Goal: Task Accomplishment & Management: Manage account settings

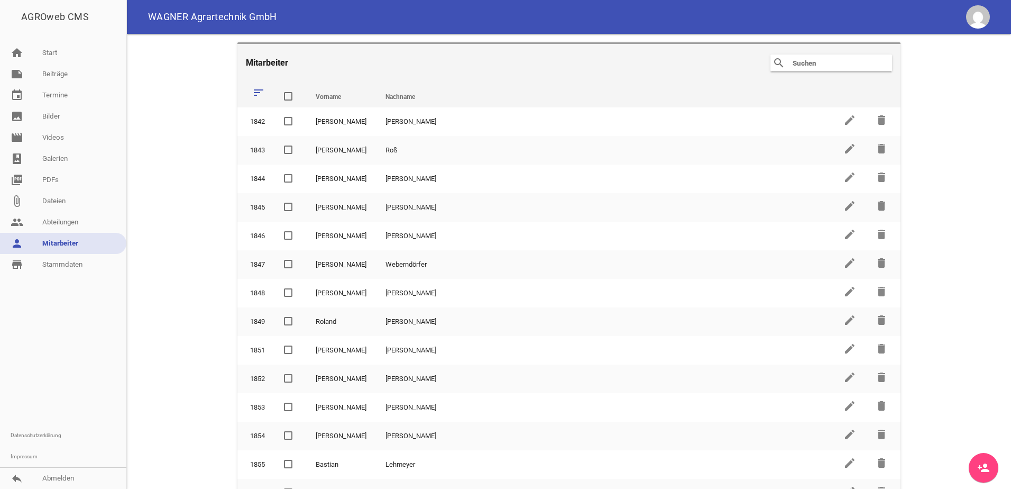
scroll to position [247, 0]
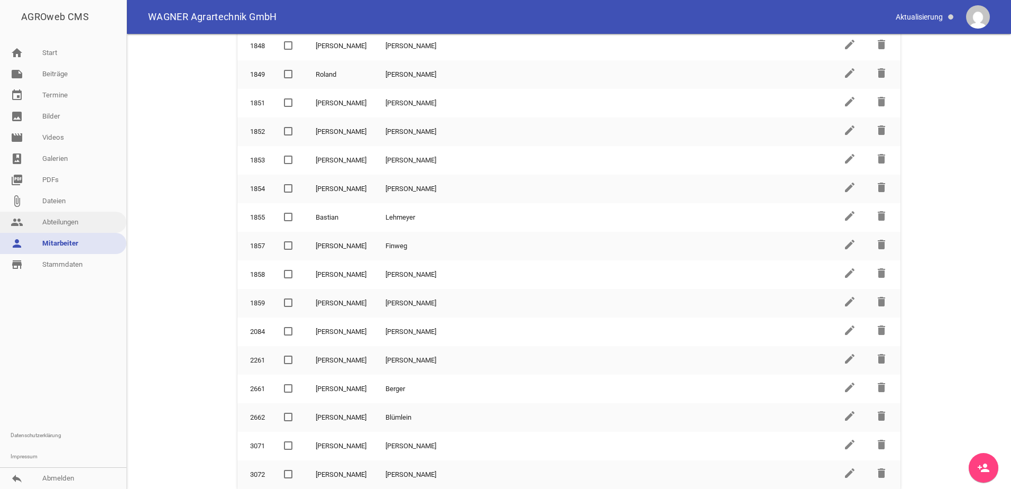
click at [57, 225] on link "people Abteilungen" at bounding box center [63, 222] width 126 height 21
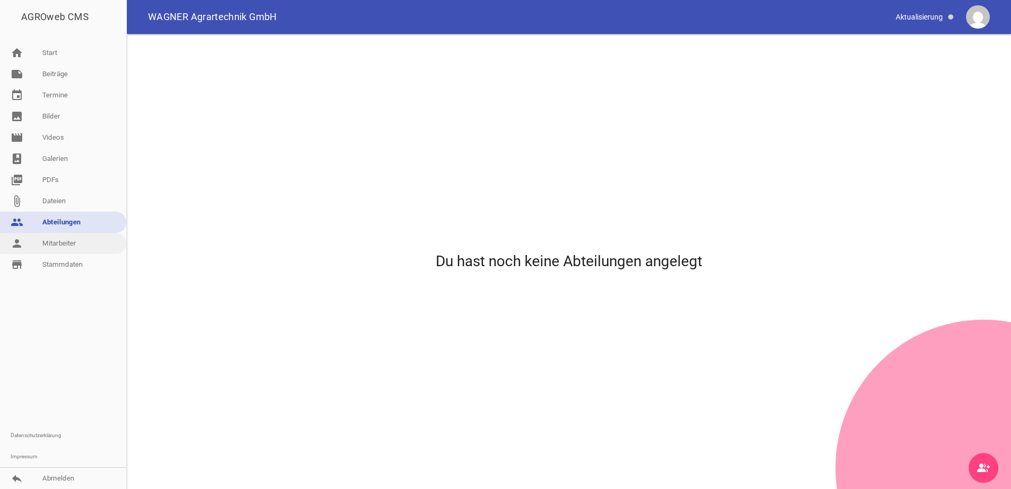
click at [61, 248] on link "person Mitarbeiter" at bounding box center [63, 243] width 126 height 21
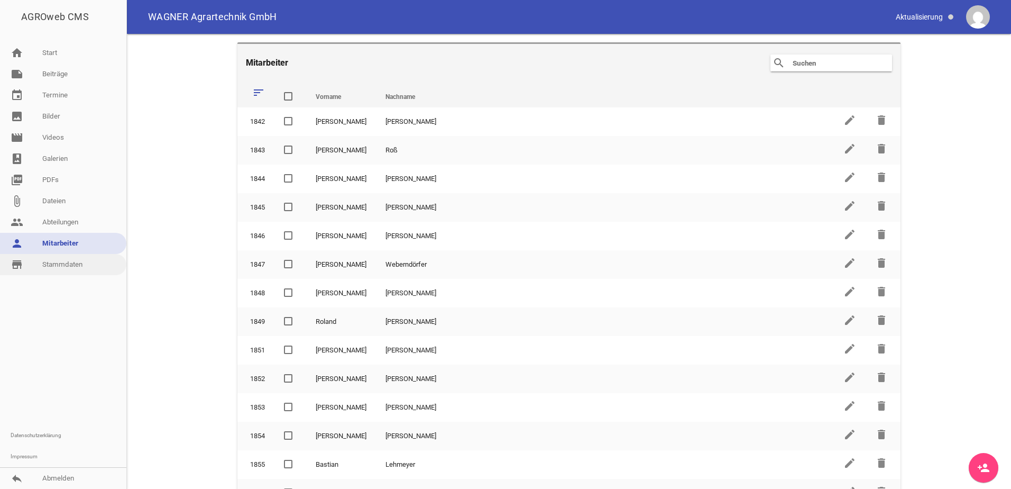
click at [69, 267] on link "store_mall_directory Stammdaten" at bounding box center [63, 264] width 126 height 21
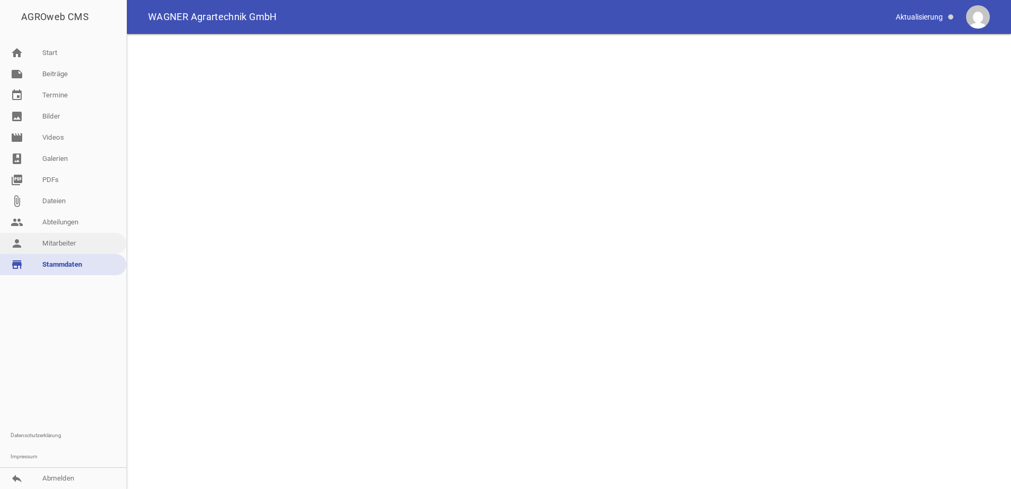
click at [69, 249] on link "person Mitarbeiter" at bounding box center [63, 243] width 126 height 21
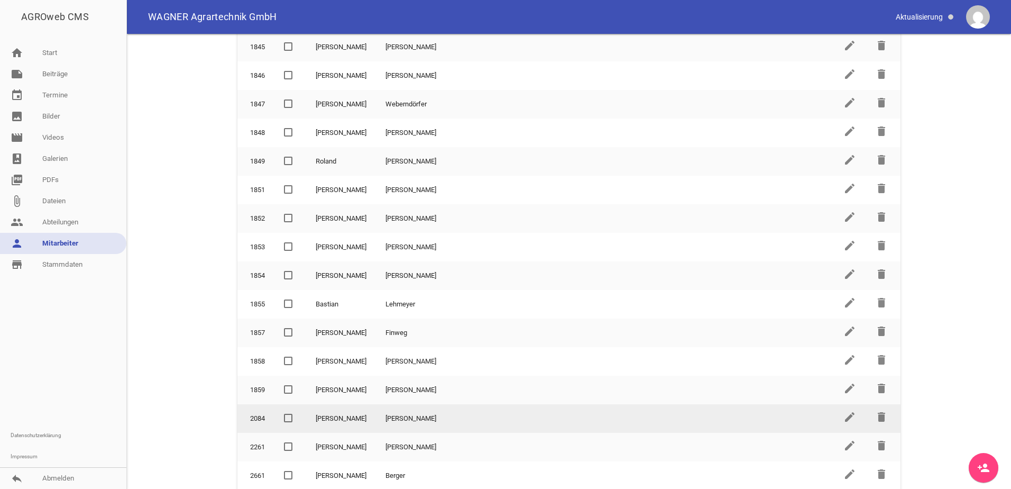
scroll to position [247, 0]
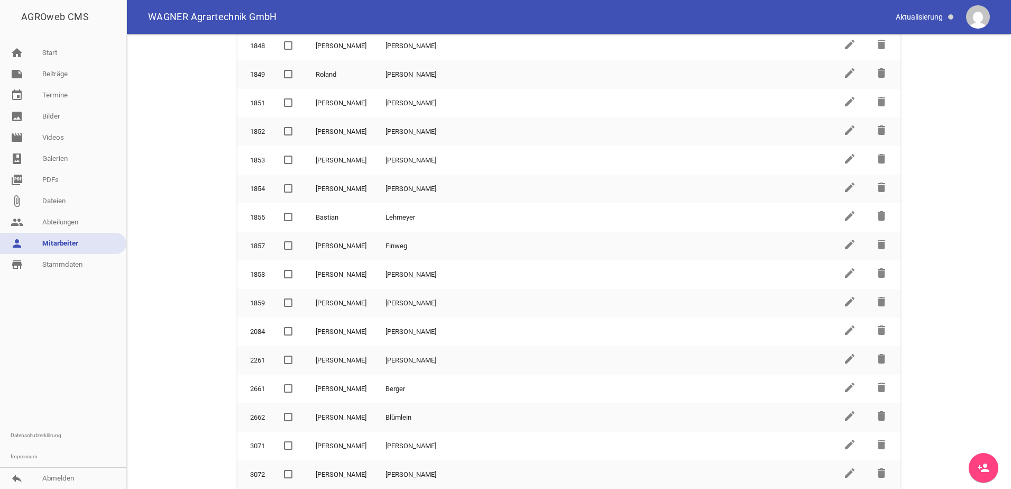
click at [974, 466] on link "person_add" at bounding box center [984, 468] width 30 height 30
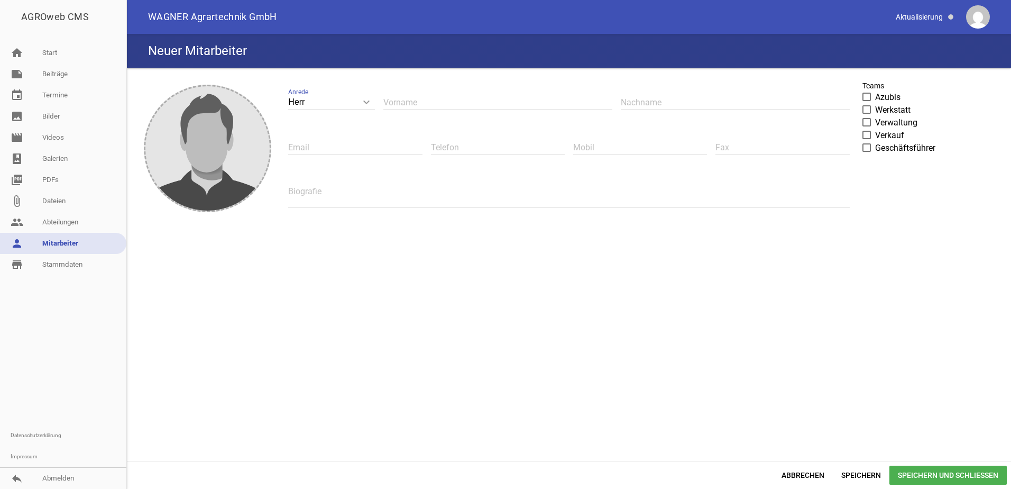
click at [351, 101] on input "Herr" at bounding box center [331, 102] width 87 height 14
click at [334, 140] on li "Frau" at bounding box center [331, 151] width 87 height 25
type input "Frau"
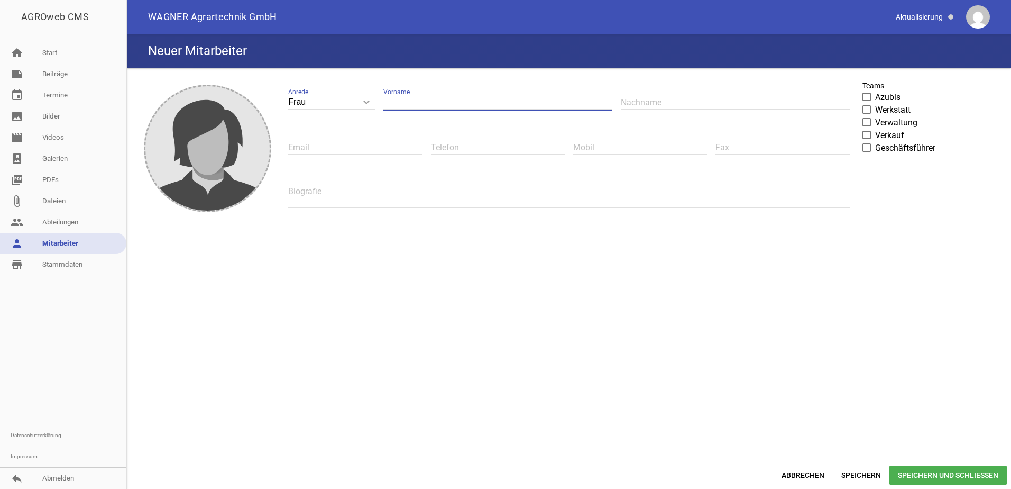
click at [391, 98] on input "text" at bounding box center [497, 102] width 229 height 14
type input "[PERSON_NAME]"
type input "s"
type input "Stöhr"
click at [872, 95] on label "Azubis" at bounding box center [931, 97] width 136 height 13
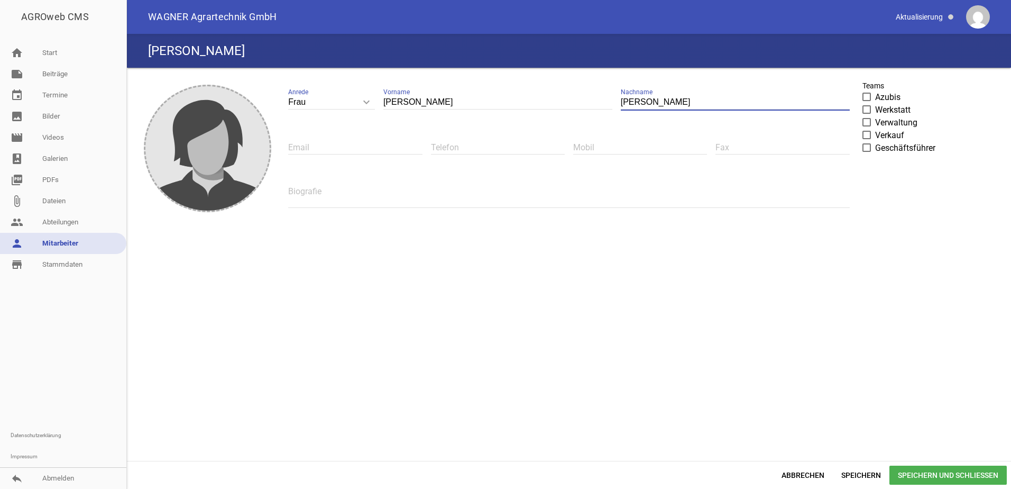
click at [875, 91] on input "Azubis" at bounding box center [875, 91] width 0 height 0
click at [934, 479] on span "Speichern und Schließen" at bounding box center [948, 474] width 117 height 19
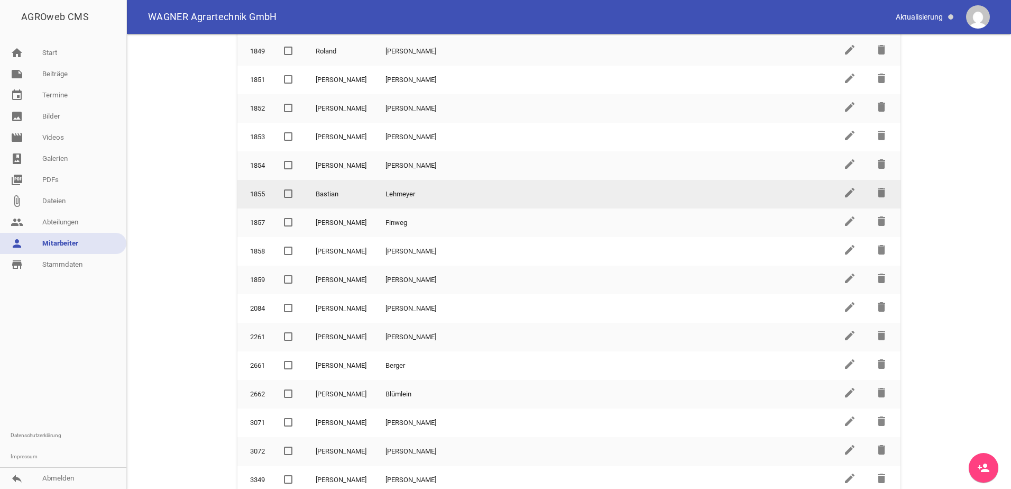
scroll to position [276, 0]
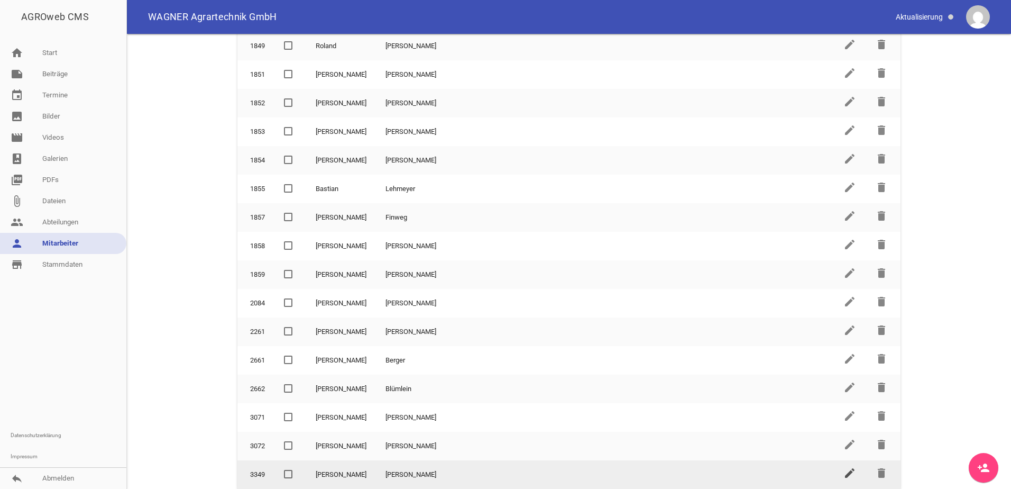
click at [845, 472] on icon "edit" at bounding box center [850, 472] width 13 height 13
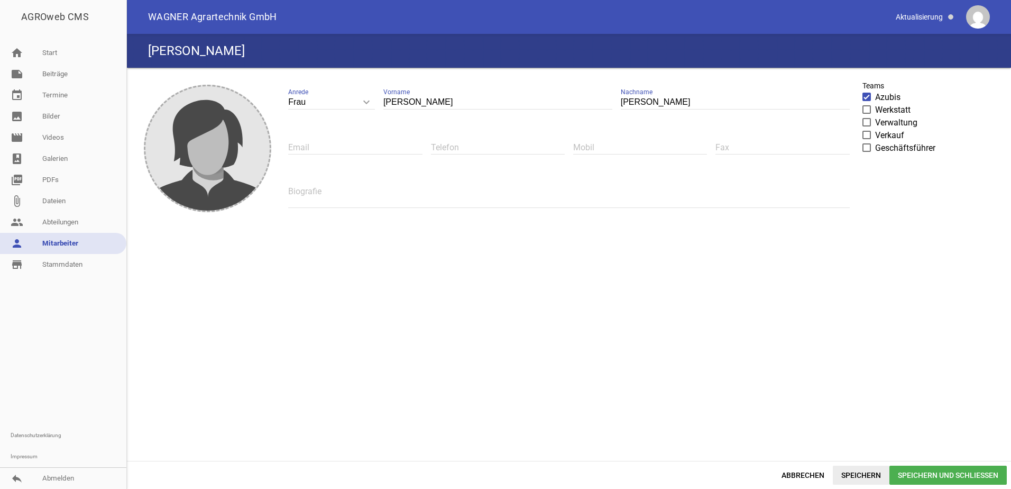
click at [869, 476] on span "Speichern" at bounding box center [861, 474] width 57 height 19
click at [804, 471] on span "Abbrechen" at bounding box center [803, 474] width 60 height 19
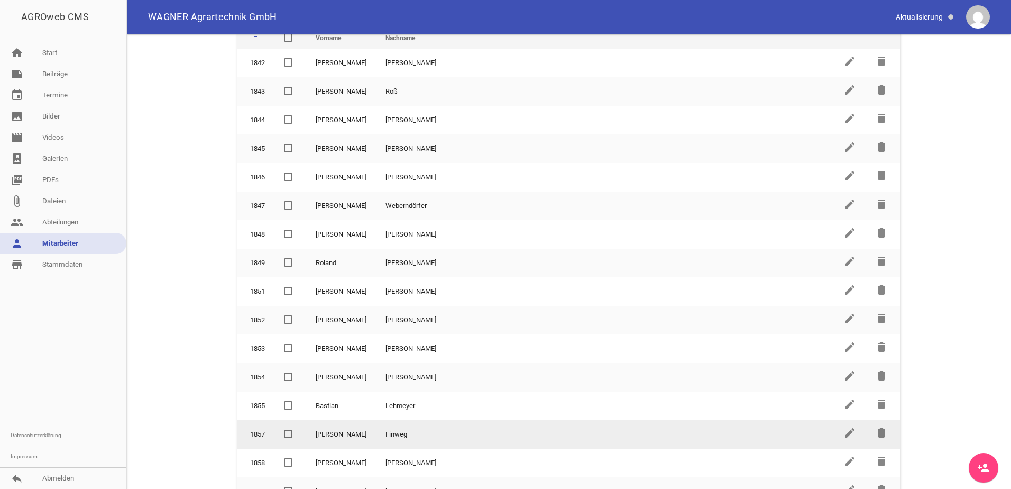
scroll to position [276, 0]
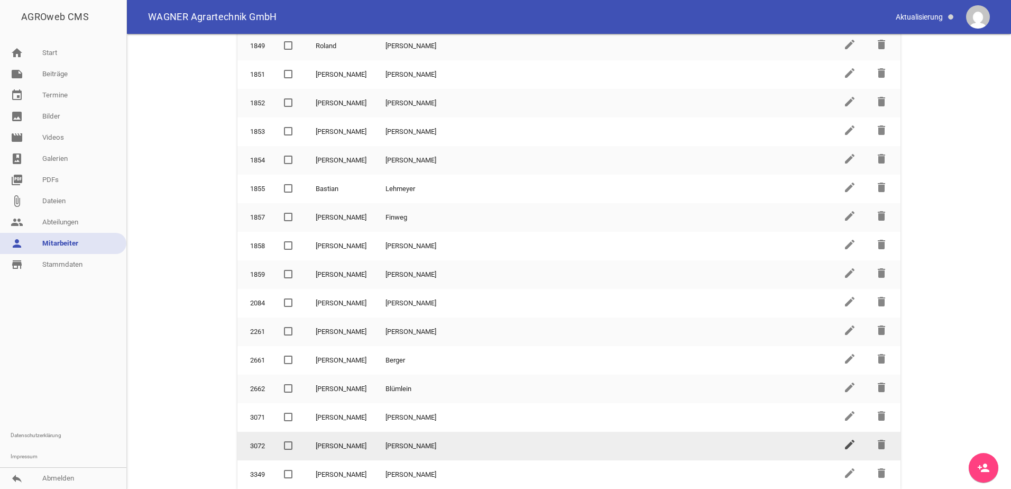
click at [844, 441] on icon "edit" at bounding box center [850, 444] width 13 height 13
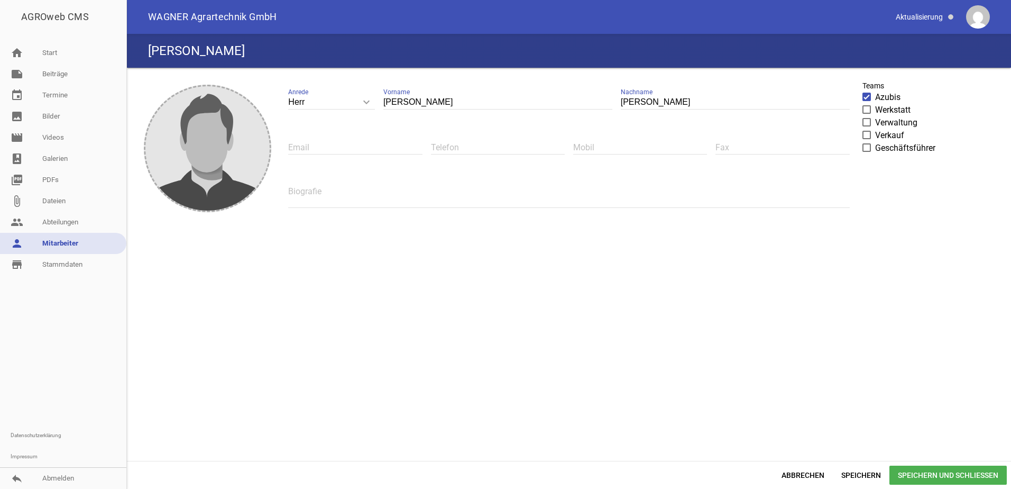
click at [913, 471] on span "Speichern und Schließen" at bounding box center [948, 474] width 117 height 19
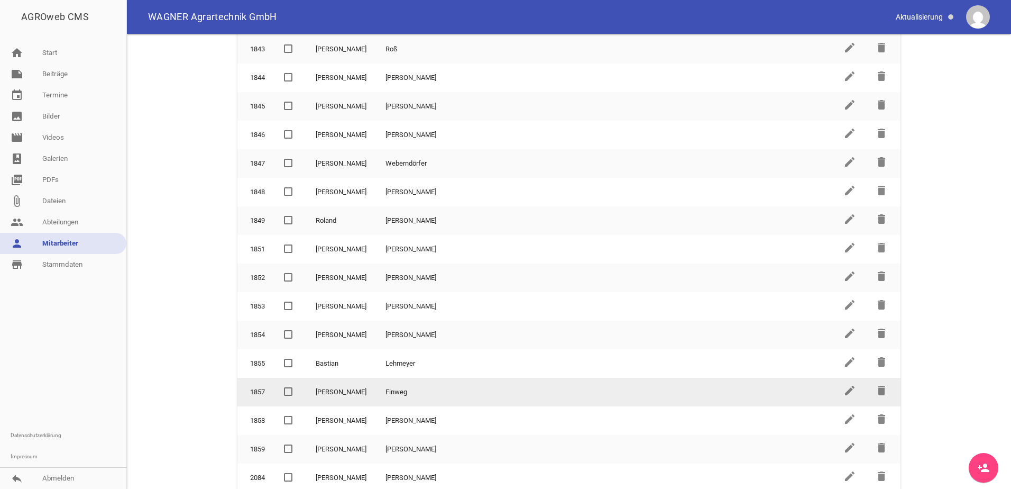
scroll to position [106, 0]
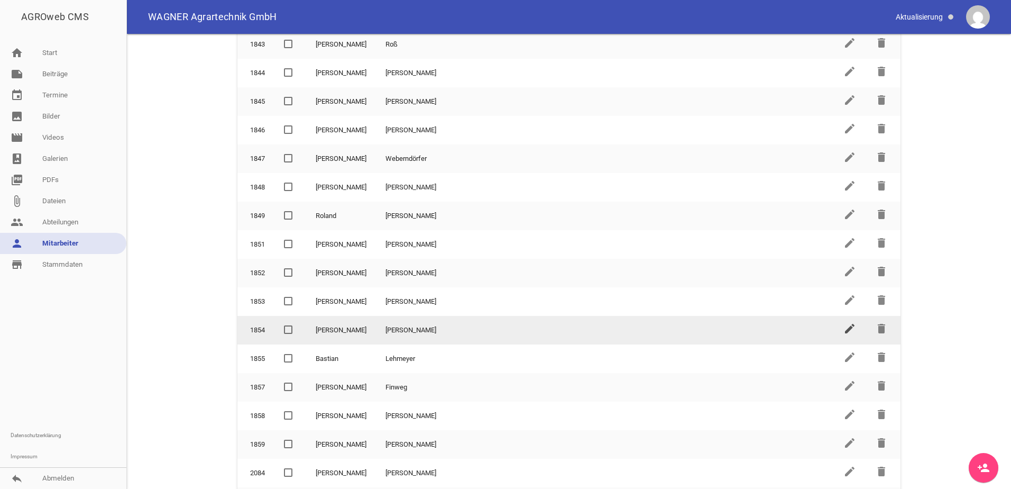
click at [844, 333] on icon "edit" at bounding box center [850, 328] width 13 height 13
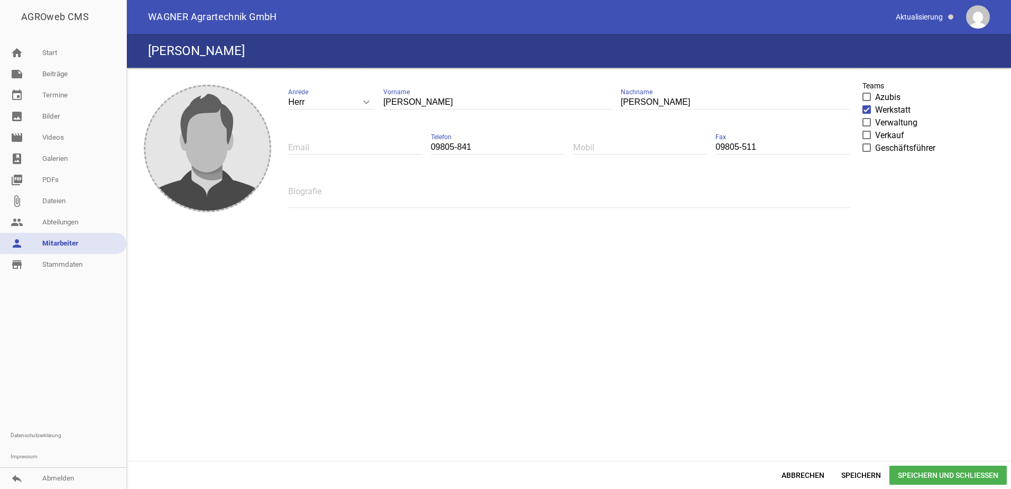
click at [926, 470] on span "Speichern und Schließen" at bounding box center [948, 474] width 117 height 19
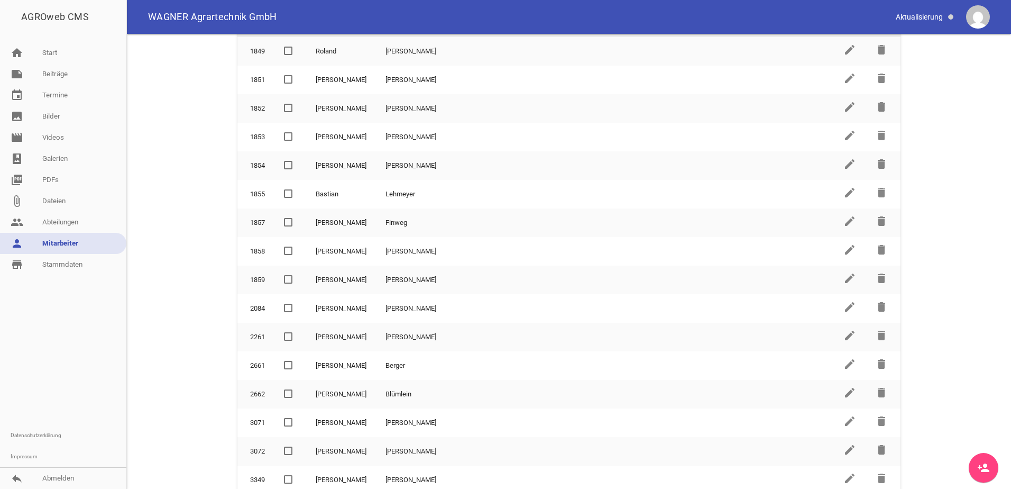
scroll to position [276, 0]
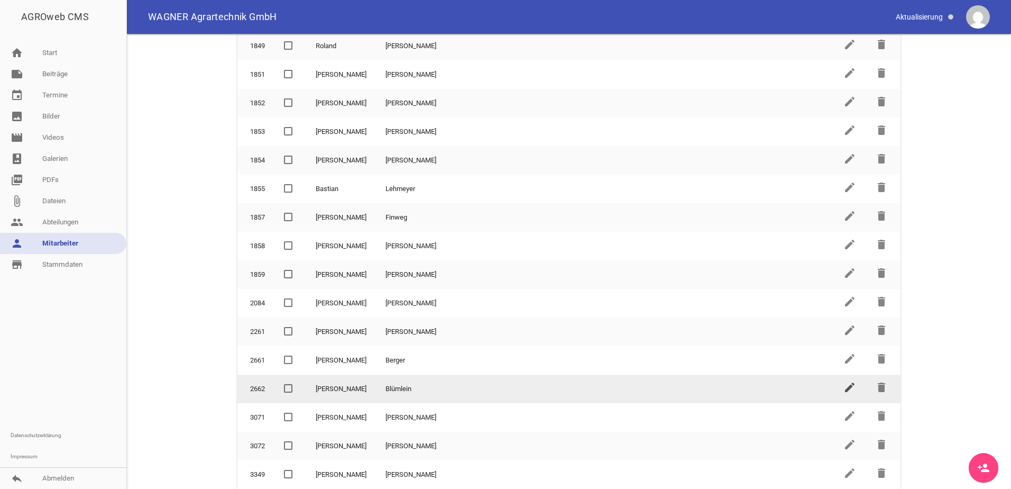
click at [846, 388] on icon "edit" at bounding box center [850, 387] width 13 height 13
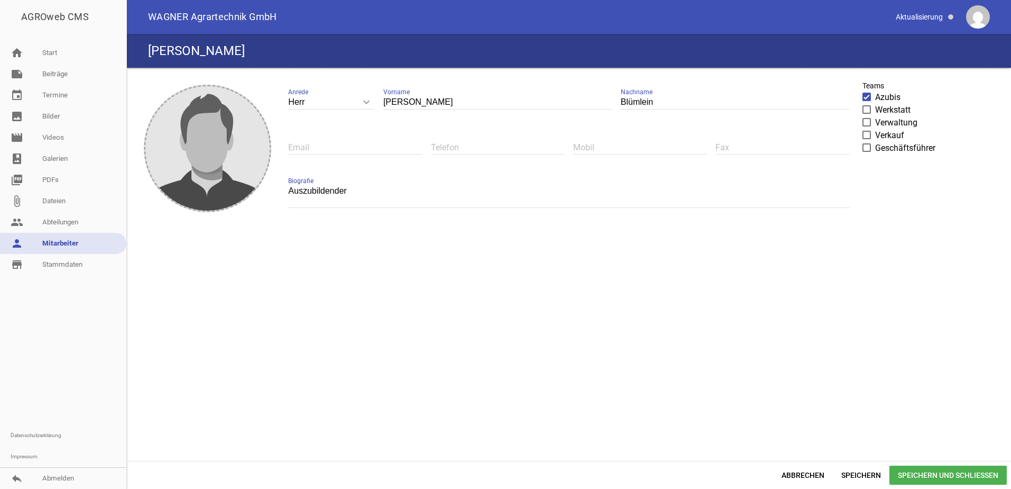
click at [915, 480] on span "Speichern und Schließen" at bounding box center [948, 474] width 117 height 19
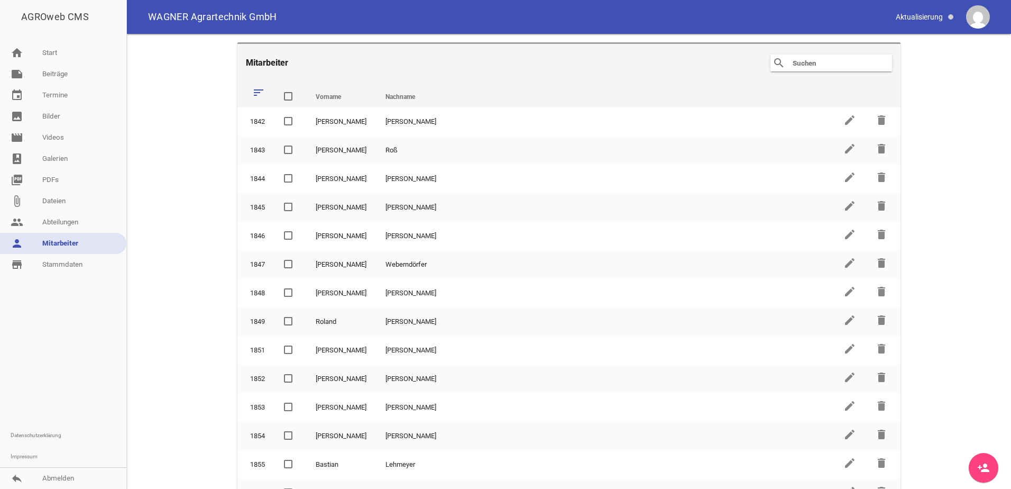
scroll to position [276, 0]
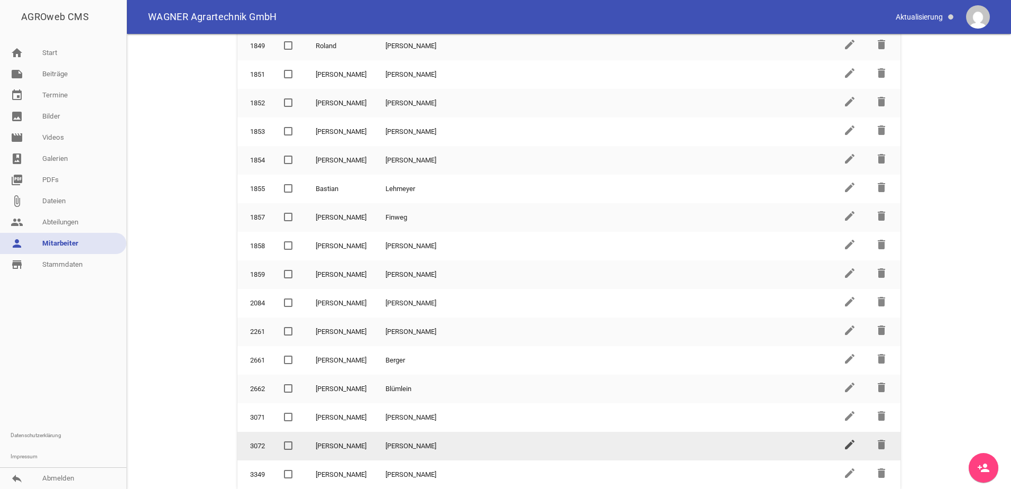
click at [844, 441] on icon "edit" at bounding box center [850, 444] width 13 height 13
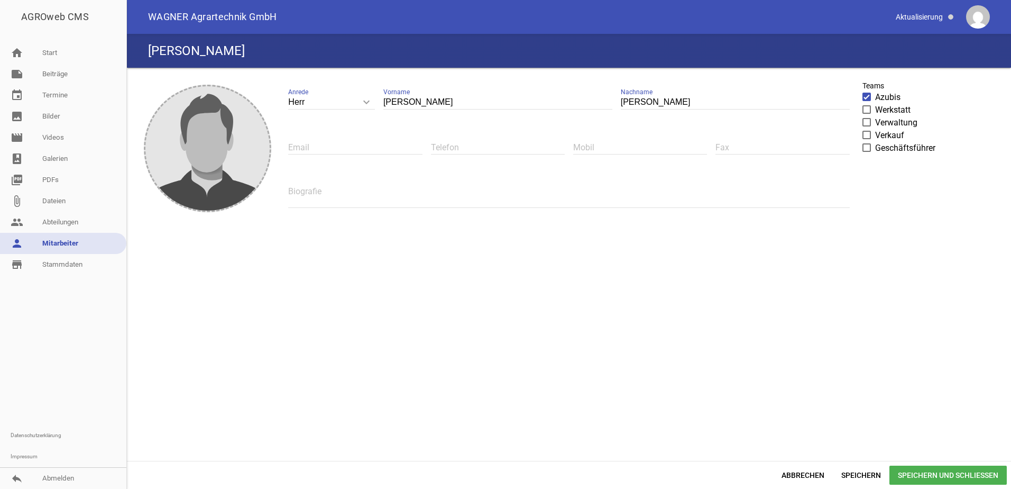
click at [490, 199] on textarea at bounding box center [568, 196] width 561 height 24
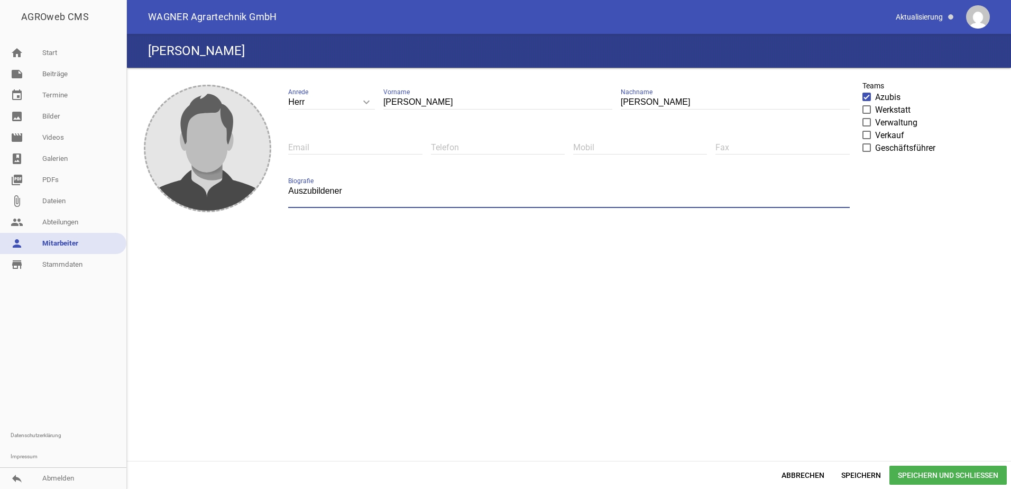
type textarea "Auszubildener"
click at [941, 486] on div "Abbrechen Speichern Speichern und Schließen" at bounding box center [569, 475] width 884 height 28
click at [935, 481] on span "Speichern und Schließen" at bounding box center [948, 474] width 117 height 19
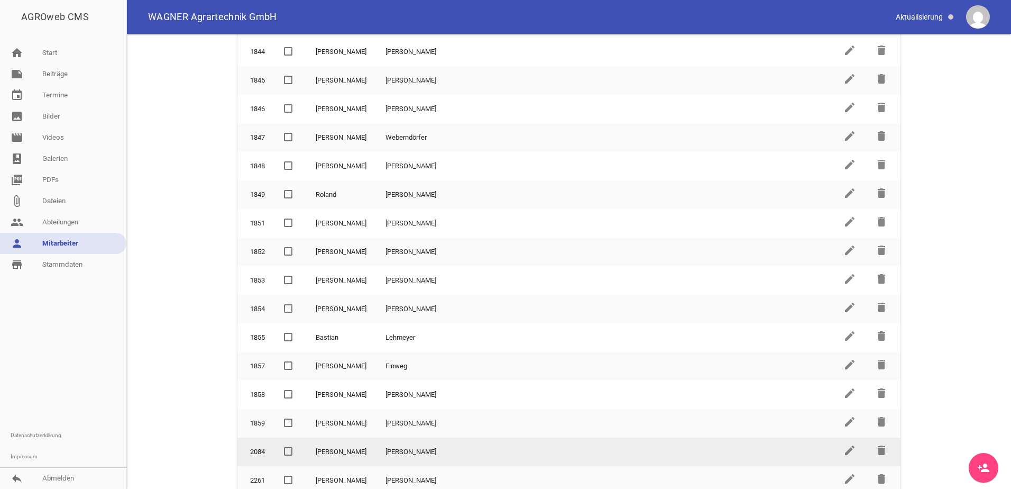
scroll to position [276, 0]
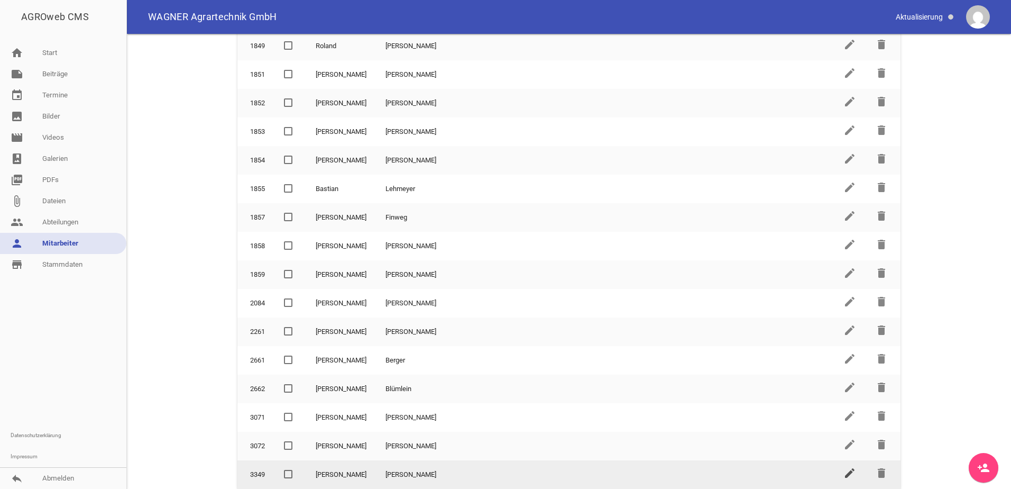
click at [846, 472] on icon "edit" at bounding box center [850, 472] width 13 height 13
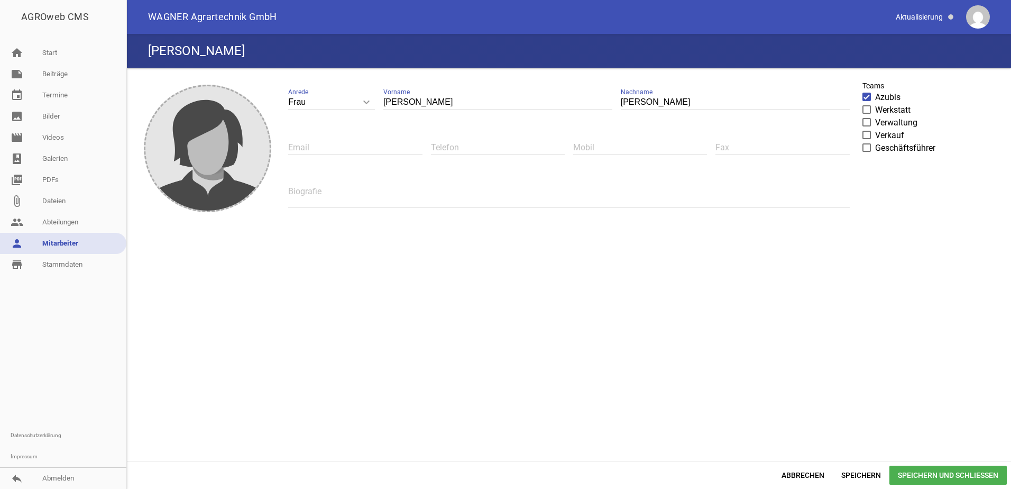
click at [480, 180] on div "Biografie" at bounding box center [568, 195] width 561 height 45
click at [478, 189] on textarea at bounding box center [568, 196] width 561 height 24
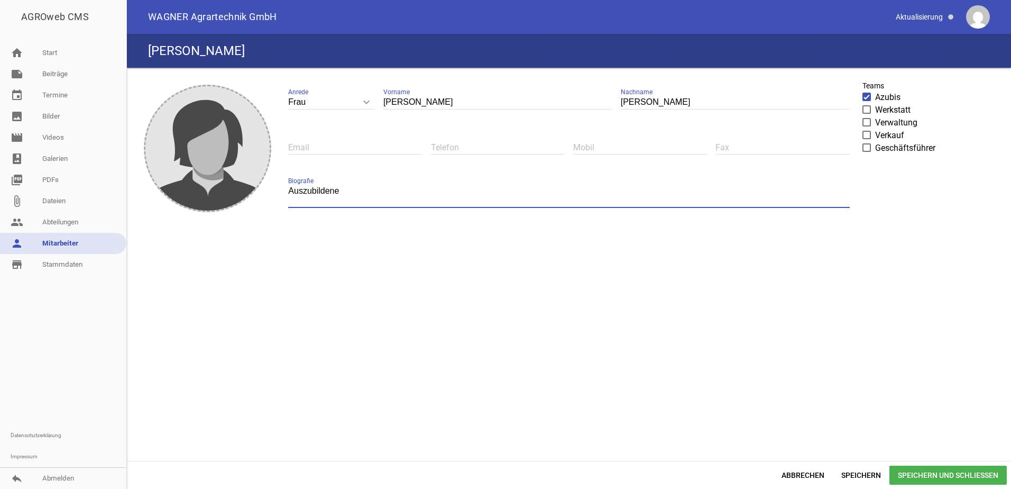
type textarea "Auszubildene"
click at [988, 482] on span "Speichern und Schließen" at bounding box center [948, 474] width 117 height 19
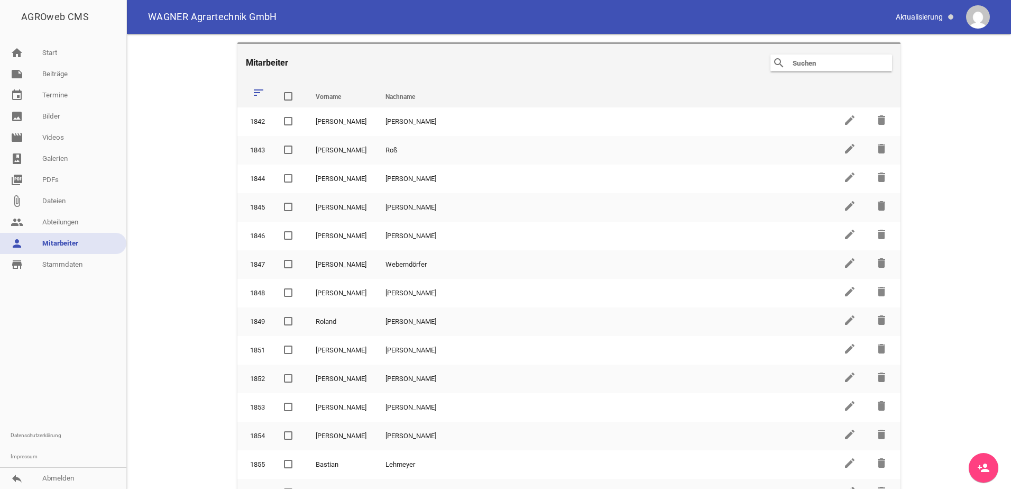
scroll to position [276, 0]
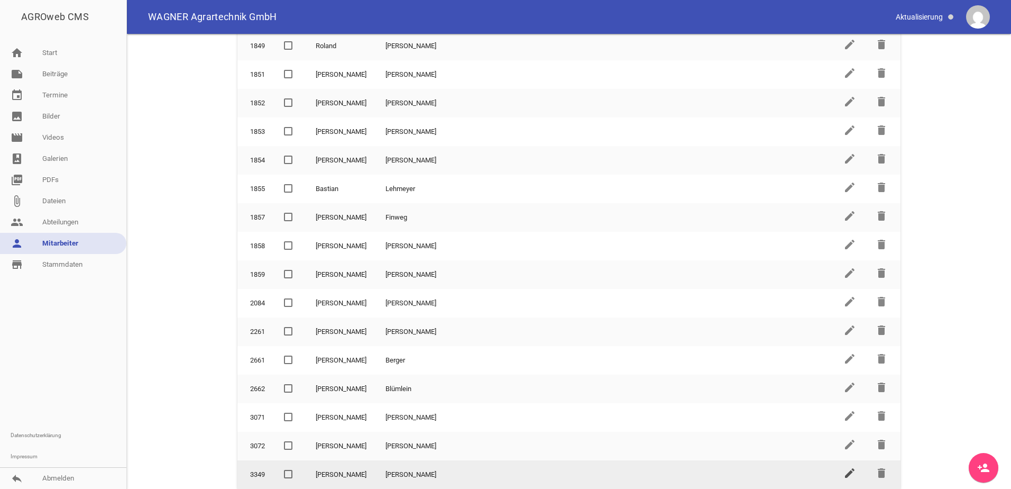
click at [844, 470] on icon "edit" at bounding box center [850, 472] width 13 height 13
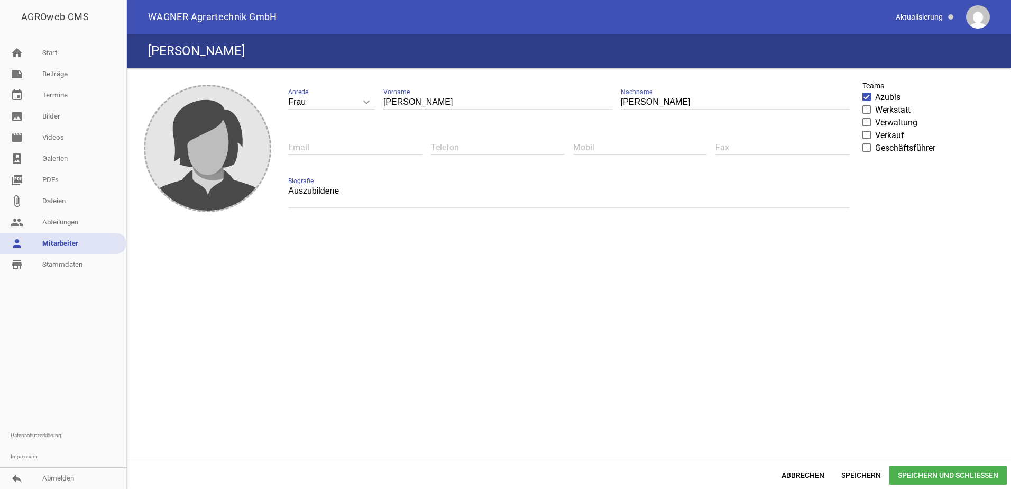
click at [346, 196] on textarea "Auszubildene" at bounding box center [568, 196] width 561 height 24
type textarea "Auszubildende"
click at [912, 475] on span "Speichern und Schließen" at bounding box center [948, 474] width 117 height 19
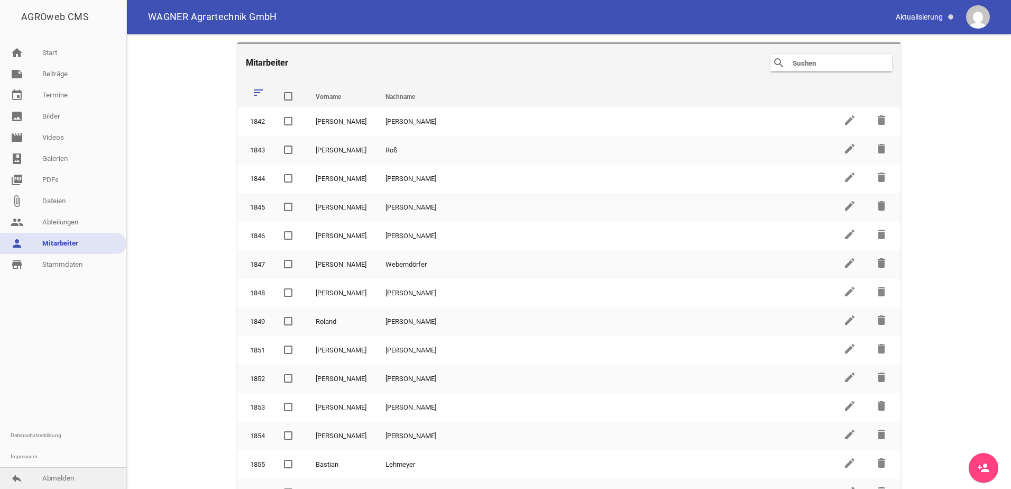
click at [63, 481] on link "reply Abmelden" at bounding box center [63, 478] width 126 height 21
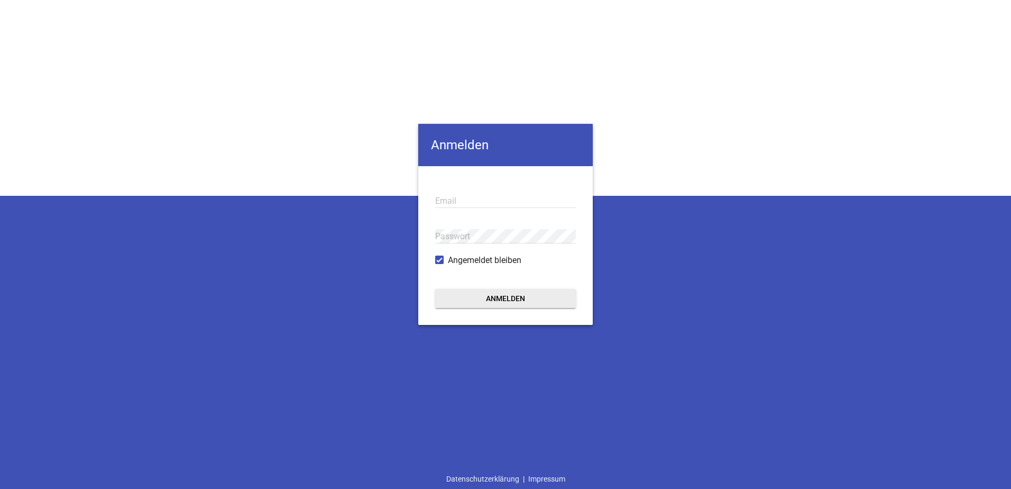
type input "[EMAIL_ADDRESS][DOMAIN_NAME]"
click at [491, 304] on button "Anmelden" at bounding box center [505, 298] width 141 height 19
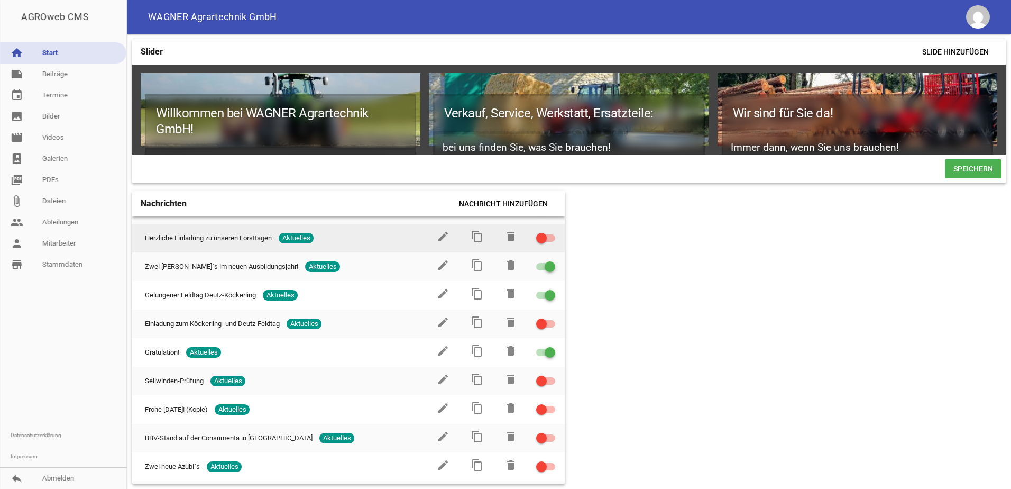
scroll to position [53, 0]
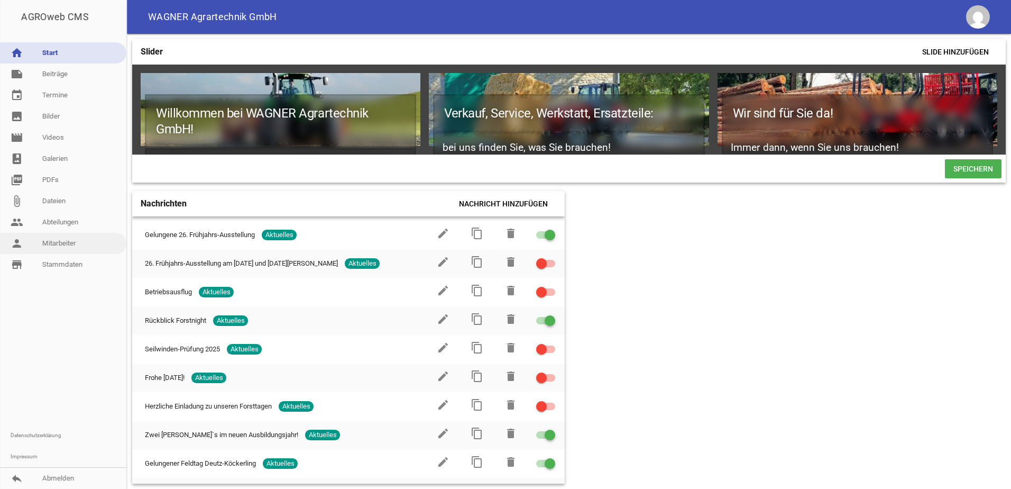
click at [89, 250] on link "person Mitarbeiter" at bounding box center [63, 243] width 126 height 21
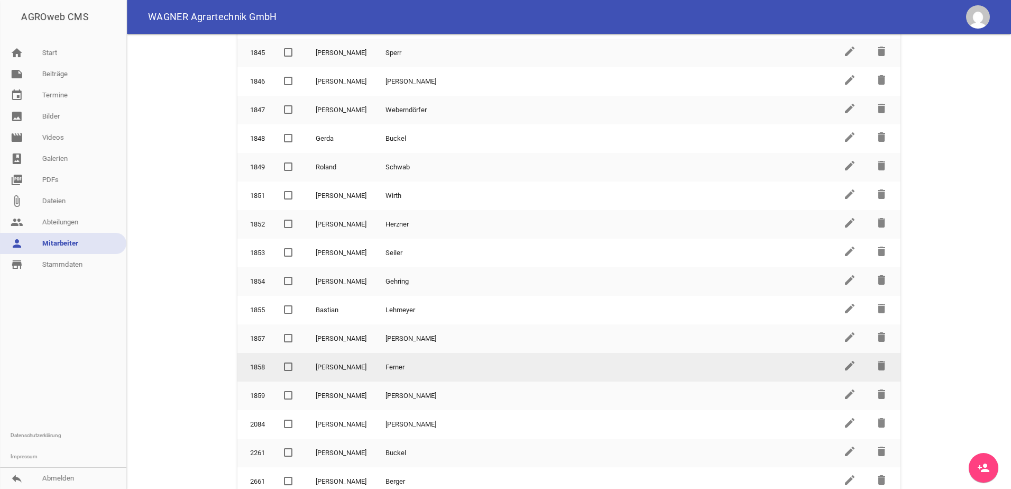
scroll to position [276, 0]
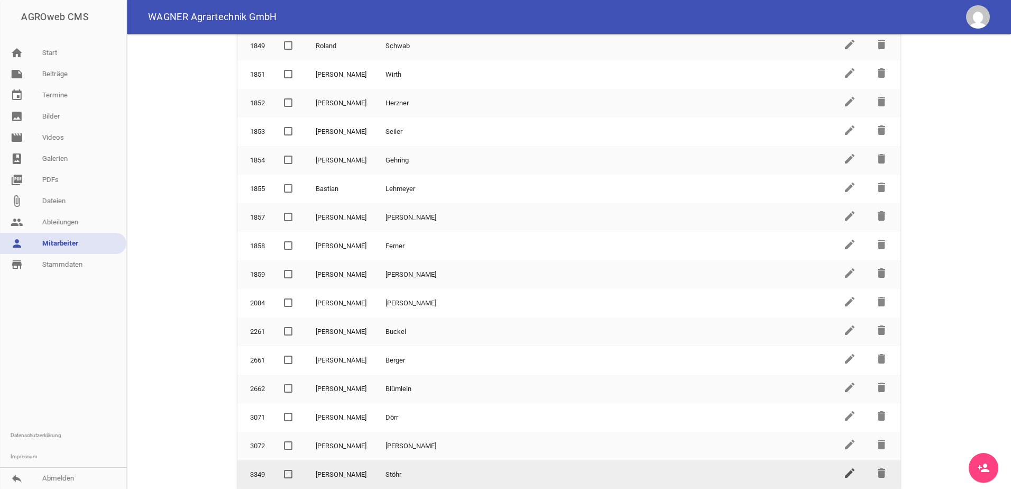
click at [848, 474] on icon "edit" at bounding box center [850, 472] width 13 height 13
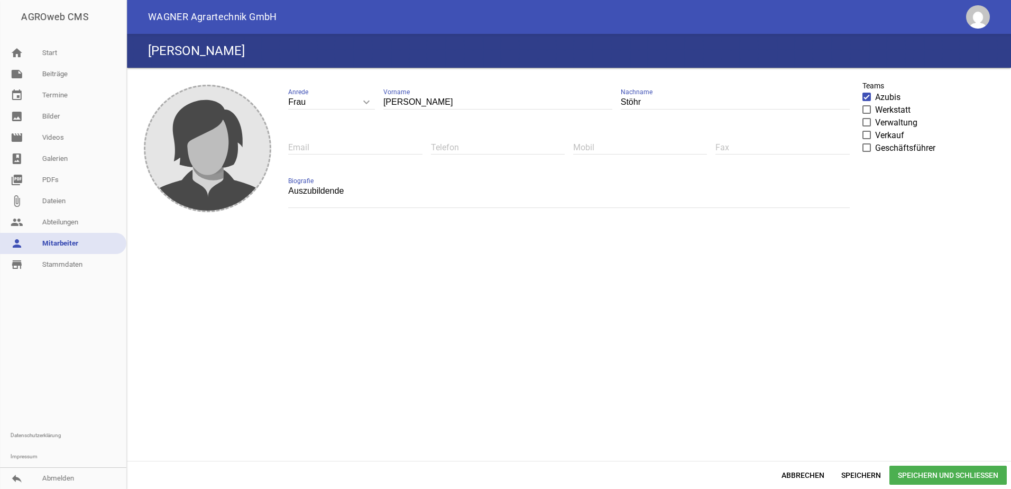
click at [957, 474] on span "Speichern und Schließen" at bounding box center [948, 474] width 117 height 19
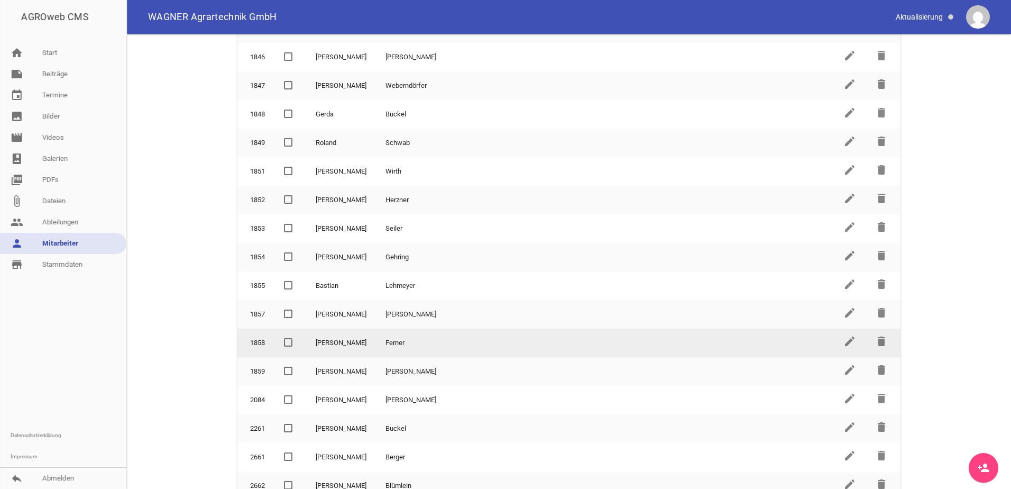
scroll to position [276, 0]
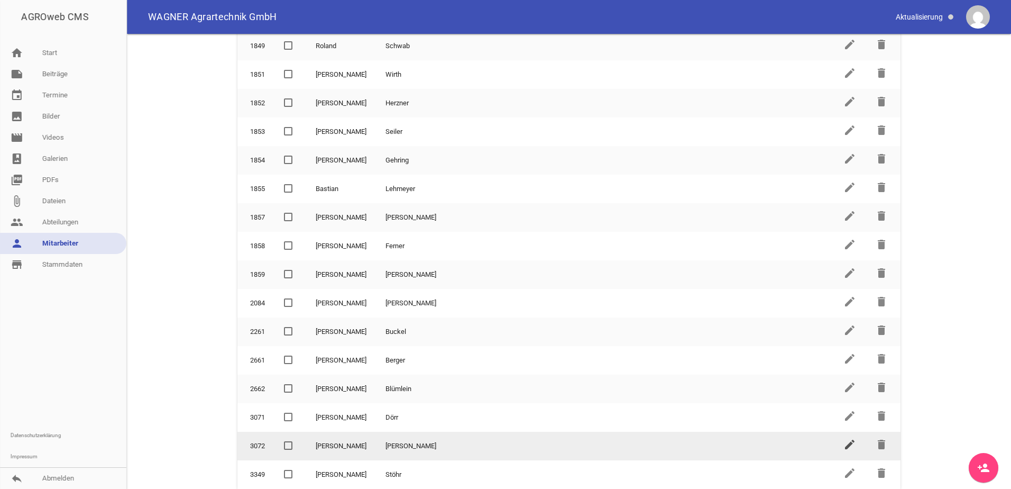
click at [849, 447] on icon "edit" at bounding box center [850, 444] width 13 height 13
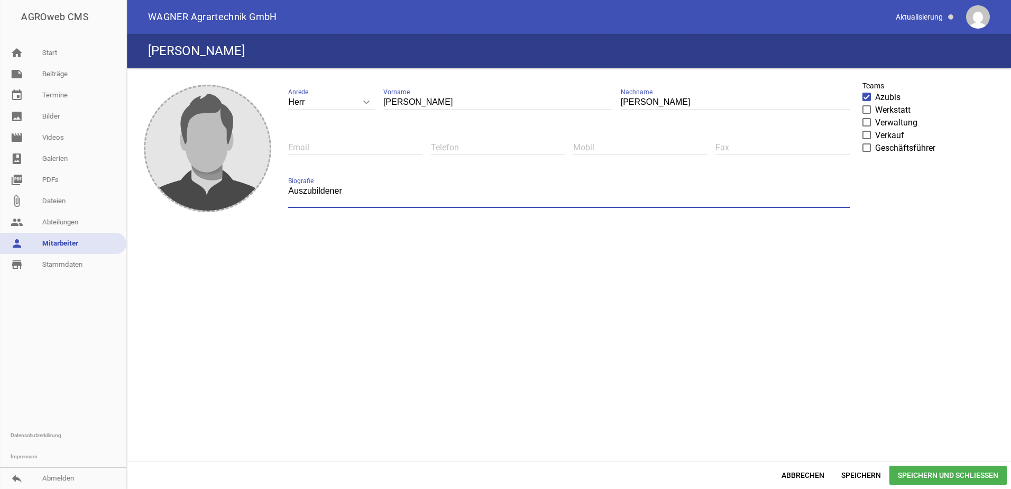
click at [444, 188] on textarea "Auszubildener" at bounding box center [568, 196] width 561 height 24
type textarea "A"
click at [916, 470] on span "Speichern und Schließen" at bounding box center [948, 474] width 117 height 19
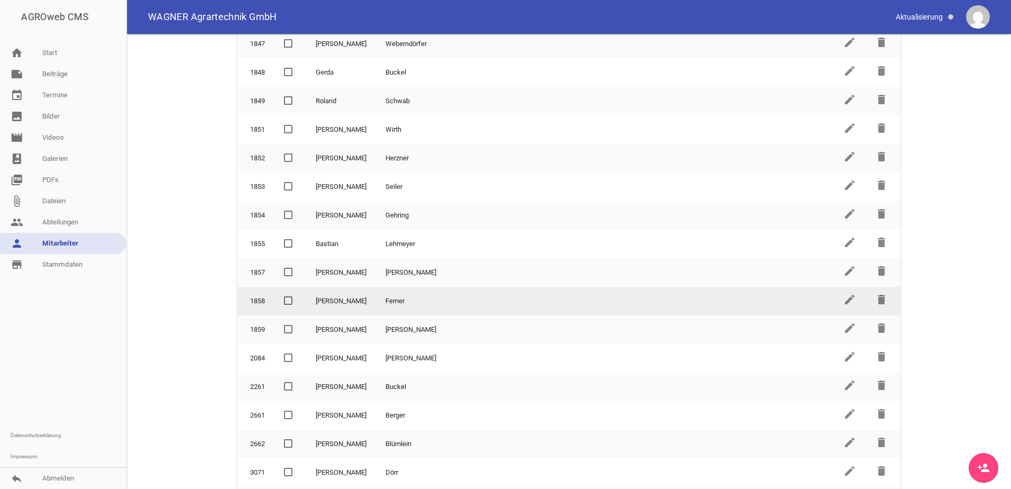
scroll to position [276, 0]
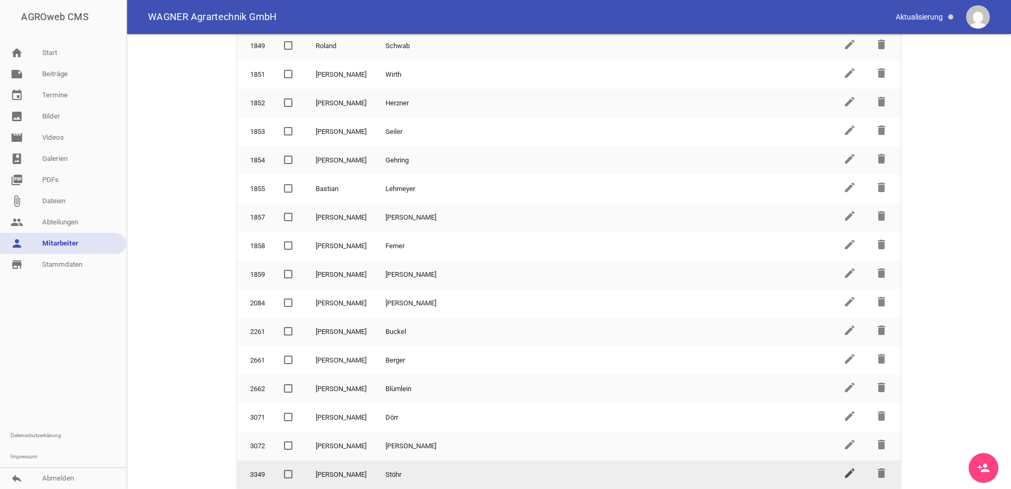
click at [845, 469] on icon "edit" at bounding box center [850, 472] width 13 height 13
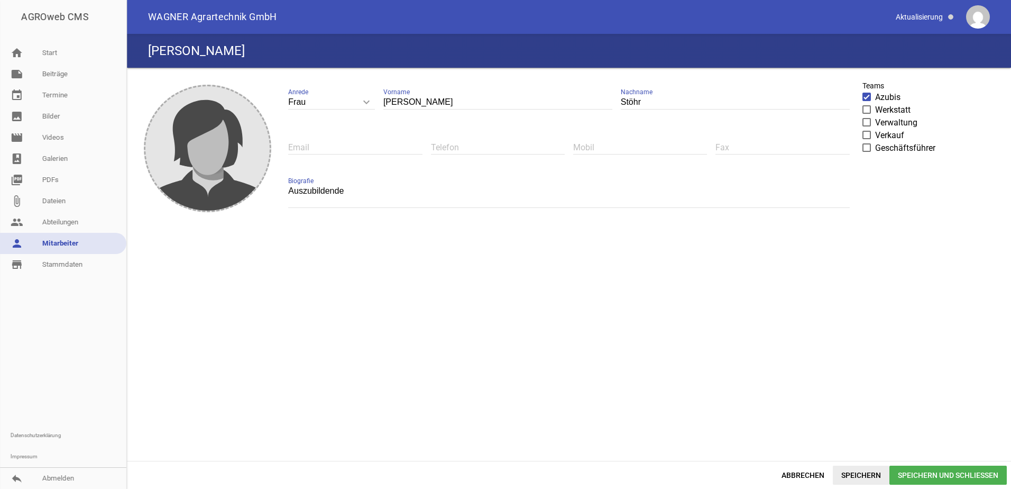
click at [846, 472] on span "Speichern" at bounding box center [861, 474] width 57 height 19
click at [937, 473] on span "Speichern und Schließen" at bounding box center [948, 474] width 117 height 19
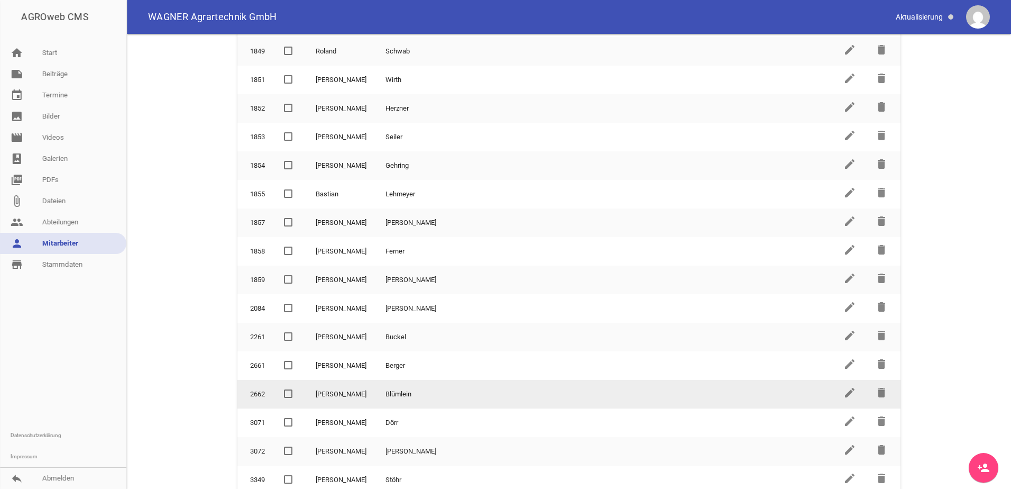
scroll to position [276, 0]
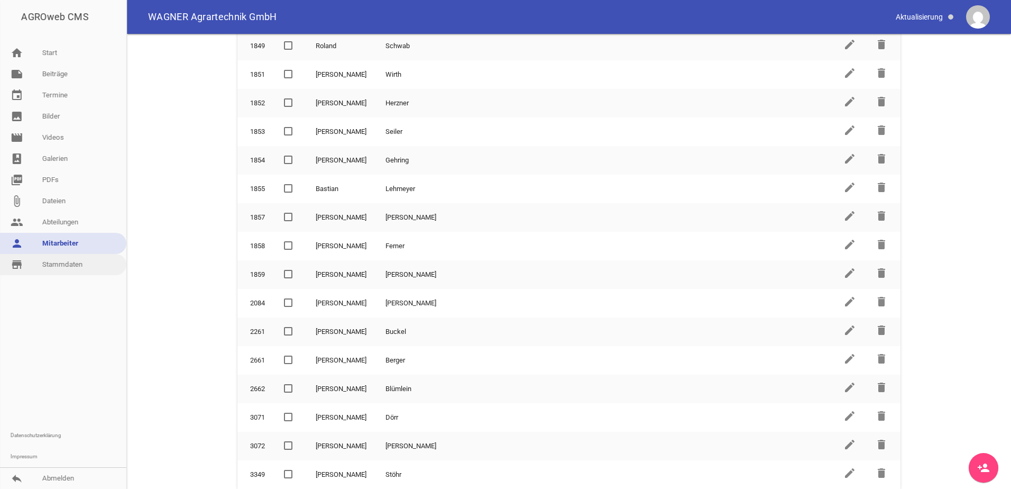
click at [75, 262] on link "store_mall_directory Stammdaten" at bounding box center [63, 264] width 126 height 21
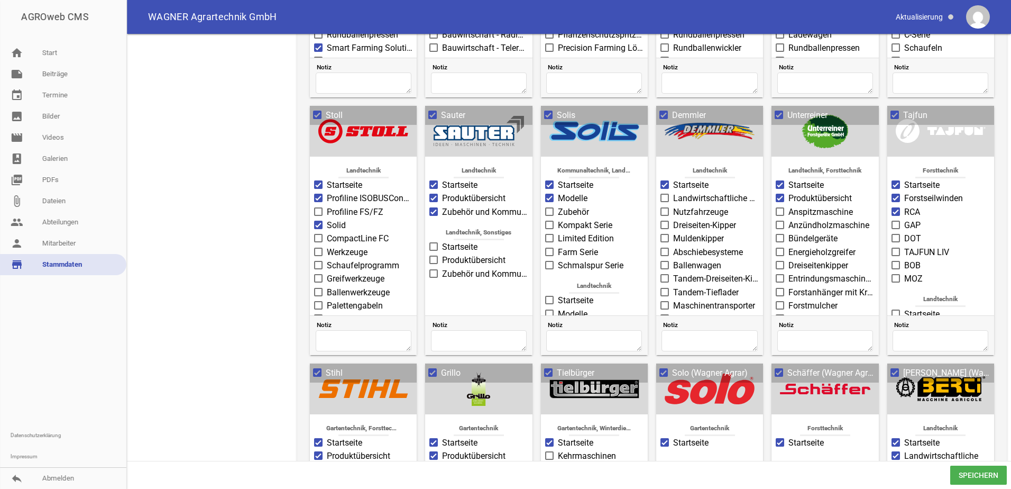
scroll to position [531, 0]
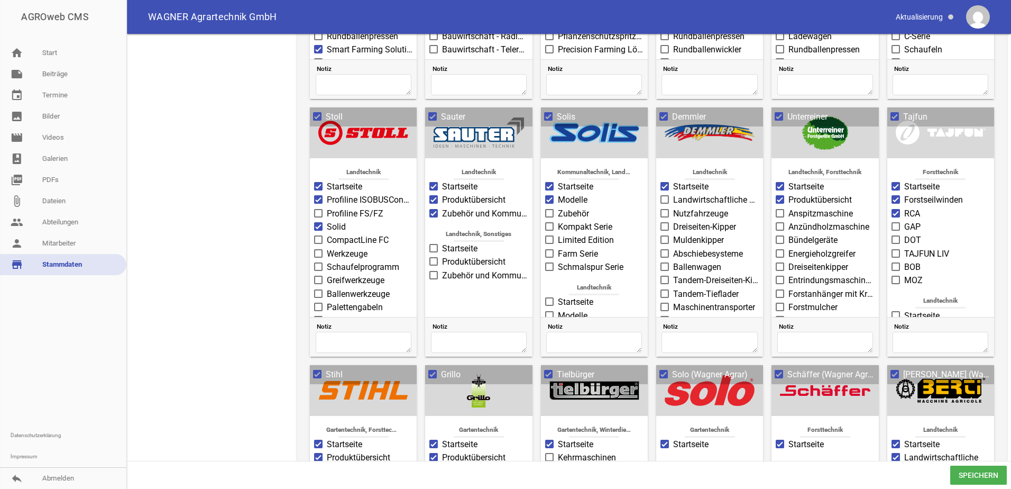
click at [322, 209] on span at bounding box center [318, 213] width 8 height 8
click at [327, 207] on input "Profiline FS/FZ" at bounding box center [327, 207] width 0 height 0
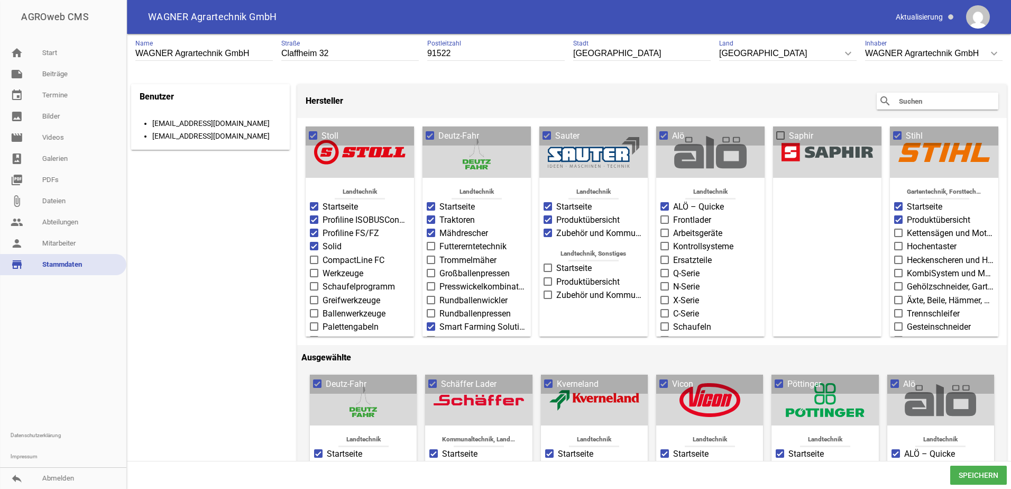
scroll to position [0, 0]
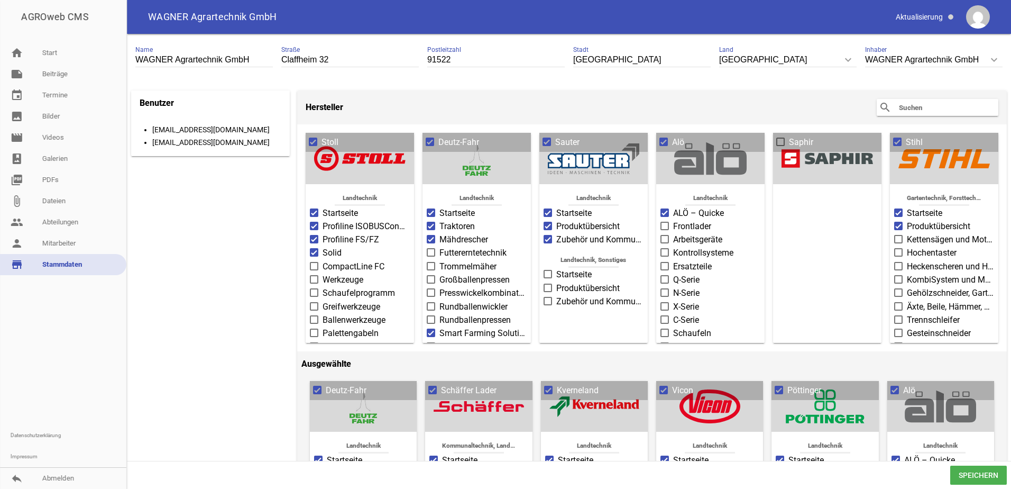
click at [977, 480] on span "Speichern" at bounding box center [978, 474] width 57 height 19
click at [65, 221] on link "people Abteilungen" at bounding box center [63, 222] width 126 height 21
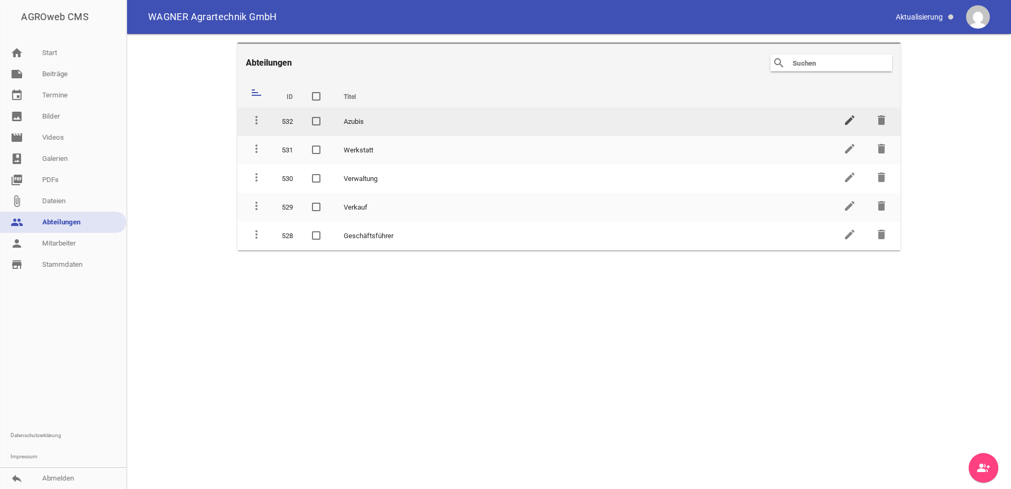
click at [851, 120] on icon "edit" at bounding box center [850, 120] width 13 height 13
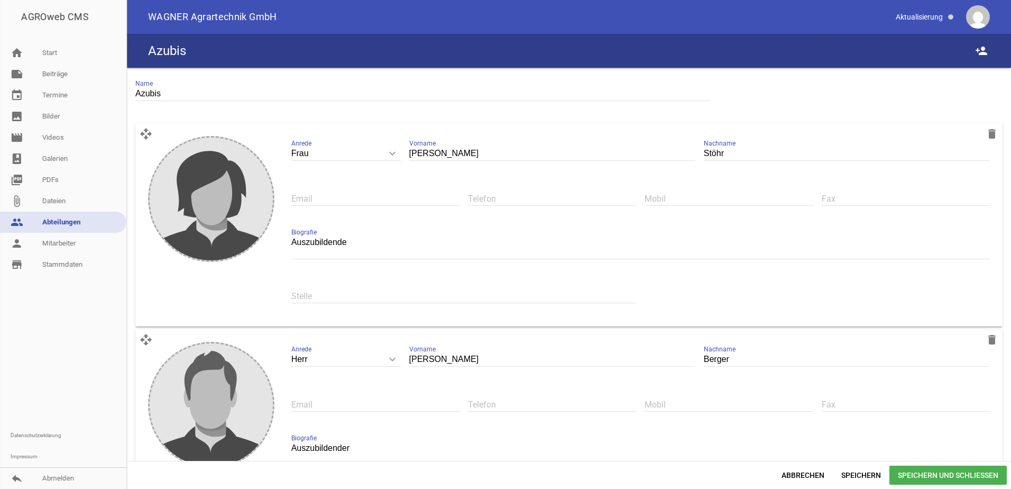
click at [476, 249] on textarea "Auszubildende" at bounding box center [640, 247] width 699 height 24
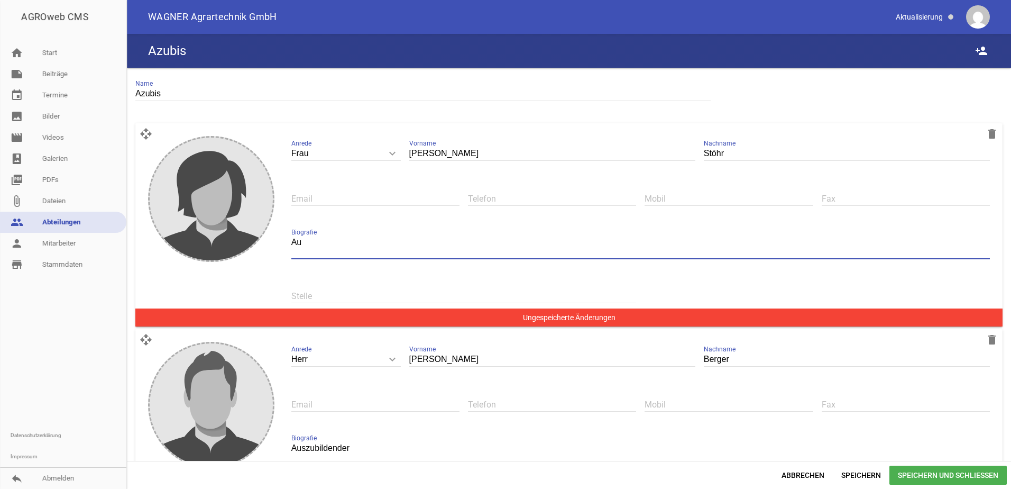
type textarea "A"
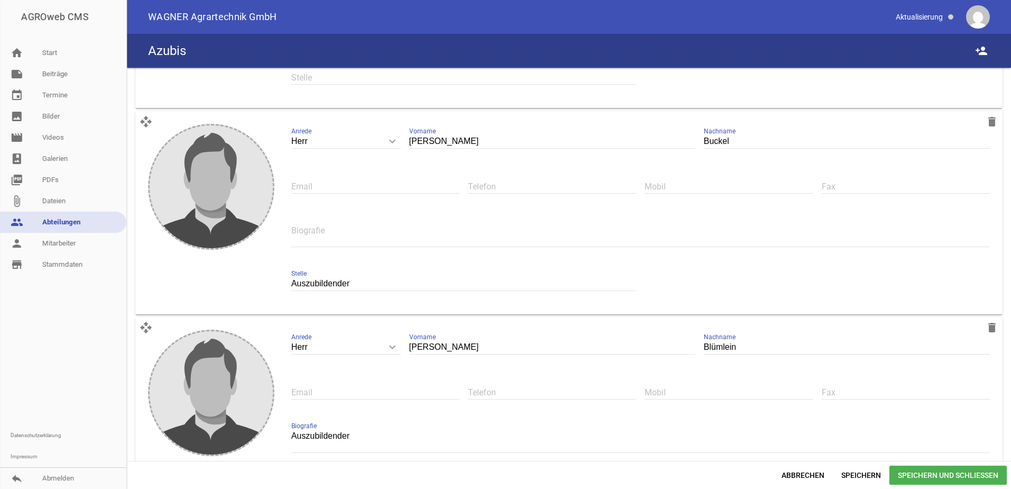
scroll to position [423, 0]
drag, startPoint x: 429, startPoint y: 267, endPoint x: 429, endPoint y: 276, distance: 9.5
click at [429, 272] on div "Auszubildender Stelle" at bounding box center [463, 284] width 345 height 35
click at [429, 279] on input "Auszubildender" at bounding box center [463, 285] width 345 height 14
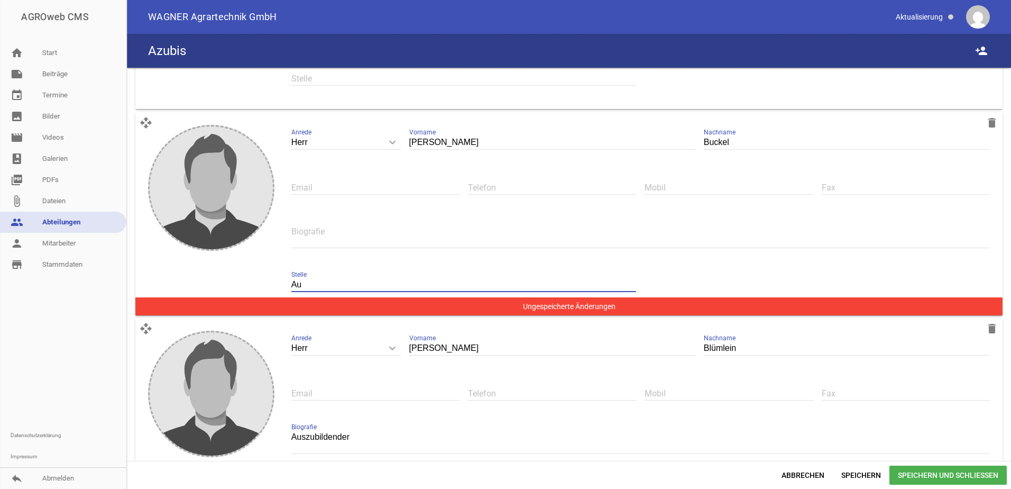
type input "A"
click at [425, 239] on textarea at bounding box center [640, 236] width 699 height 24
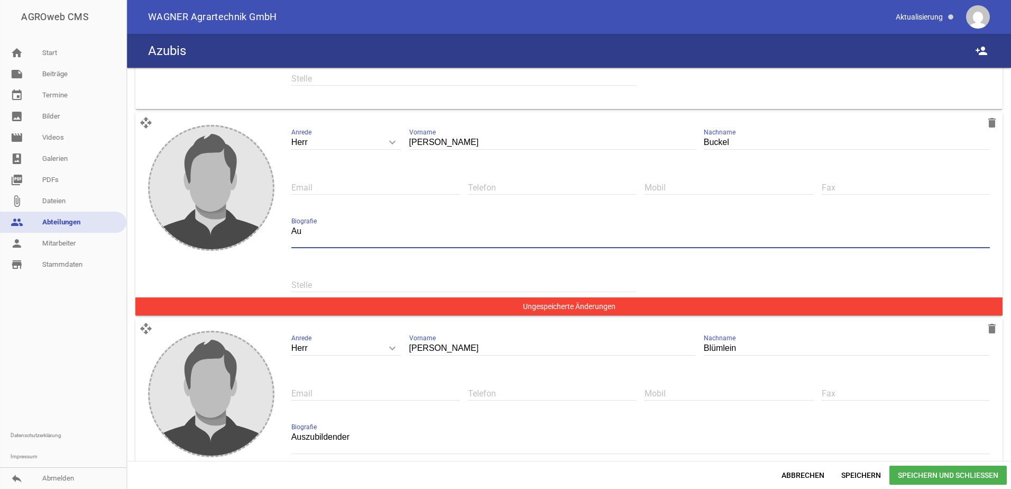
type textarea "A"
click at [472, 285] on input "text" at bounding box center [463, 285] width 345 height 14
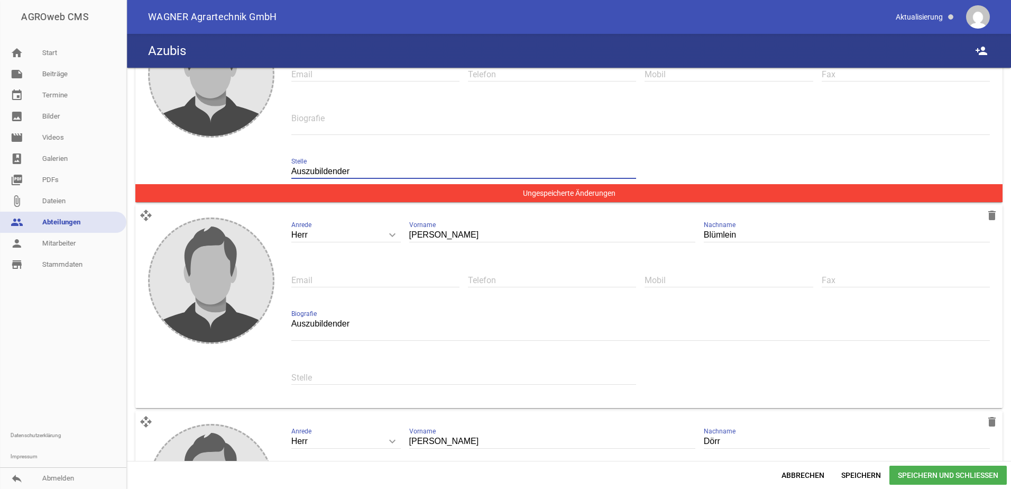
scroll to position [582, 0]
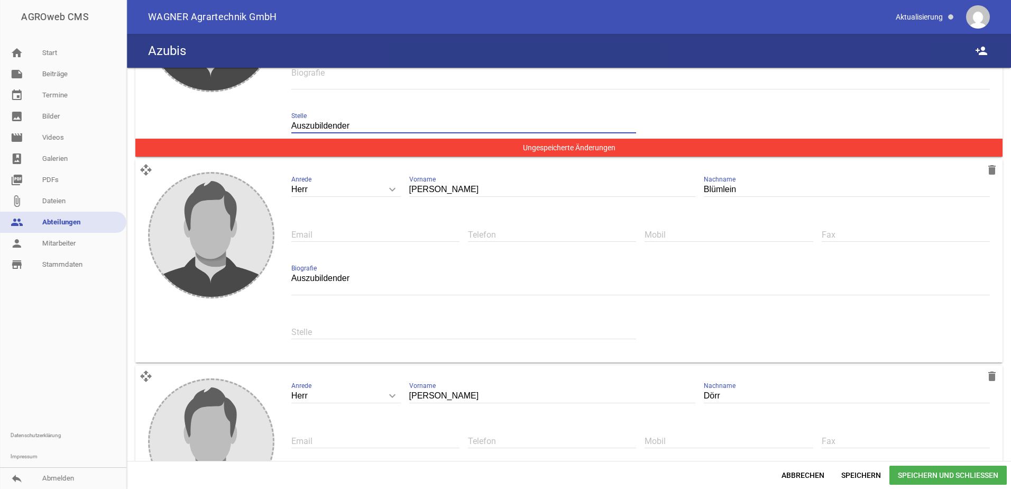
type input "Auszubildender"
click at [427, 286] on textarea "Auszubildender" at bounding box center [640, 283] width 699 height 24
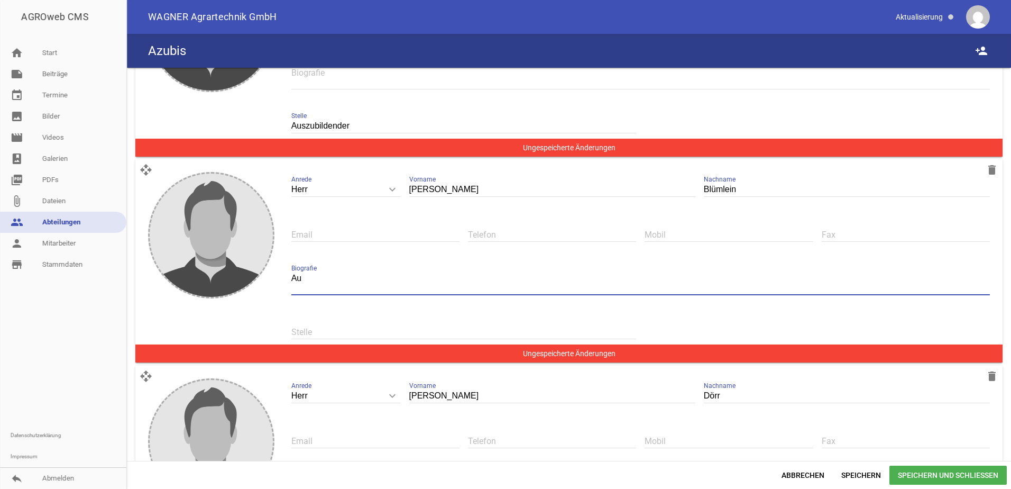
type textarea "A"
click at [425, 313] on div "Herr keyboard_arrow_down Anrede Herr [PERSON_NAME] Vorname [PERSON_NAME] Nachna…" at bounding box center [641, 260] width 716 height 195
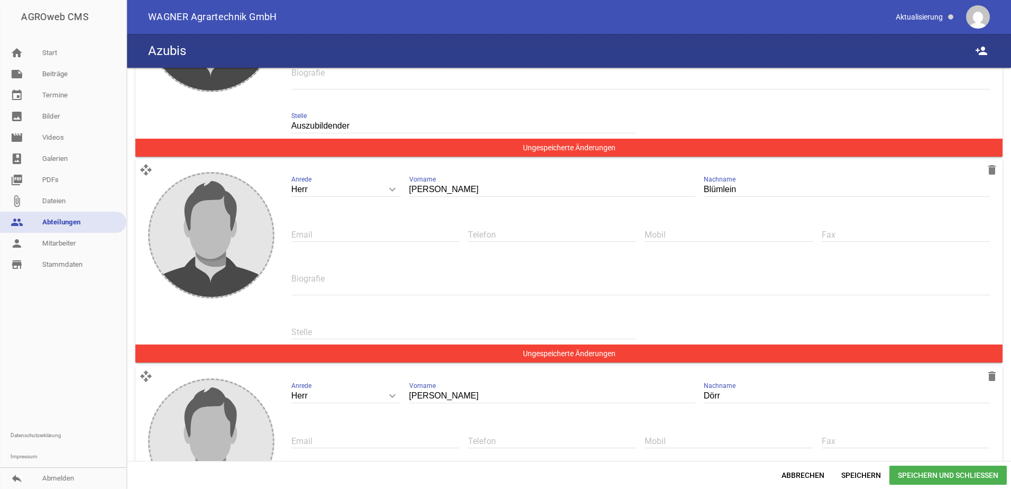
click at [425, 320] on div "Stelle" at bounding box center [463, 331] width 345 height 35
click at [425, 331] on input "text" at bounding box center [463, 332] width 345 height 14
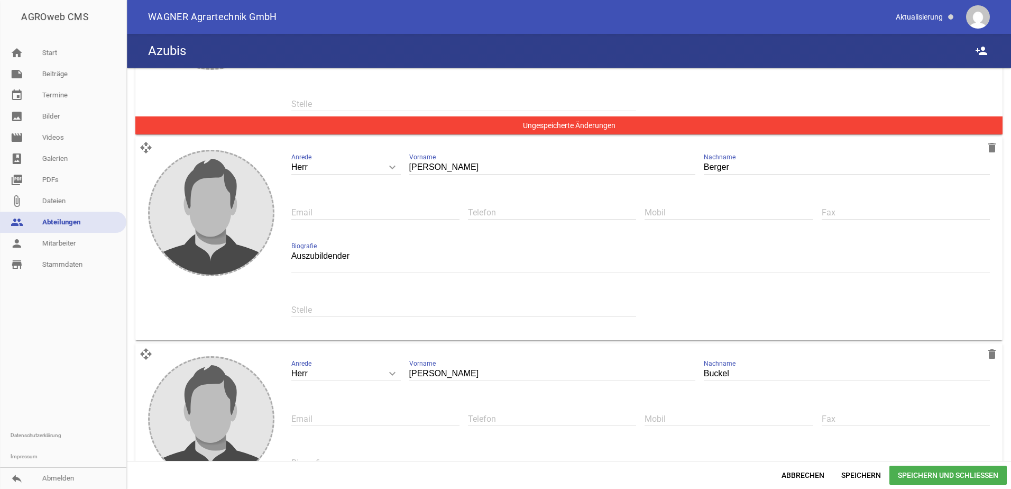
scroll to position [164, 0]
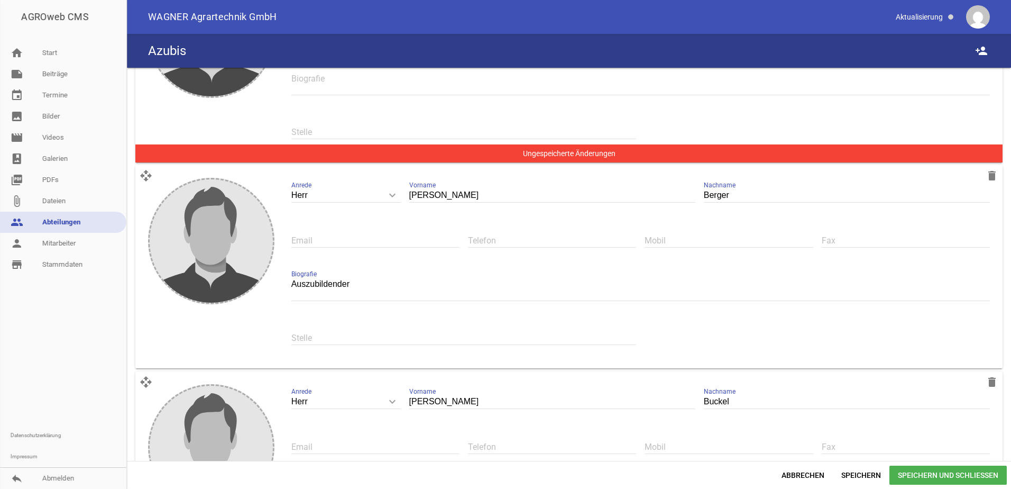
type input "Auszubildender"
click at [423, 281] on textarea "Auszubildender" at bounding box center [640, 289] width 699 height 24
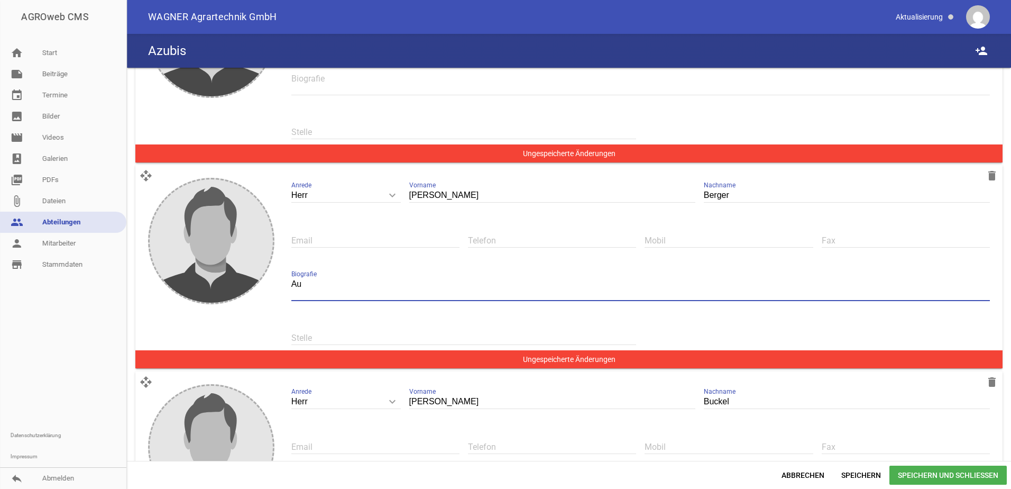
type textarea "A"
click at [415, 319] on div "Herr keyboard_arrow_down Anrede Herr Frau [PERSON_NAME] Vorname [PERSON_NAME] N…" at bounding box center [641, 266] width 716 height 195
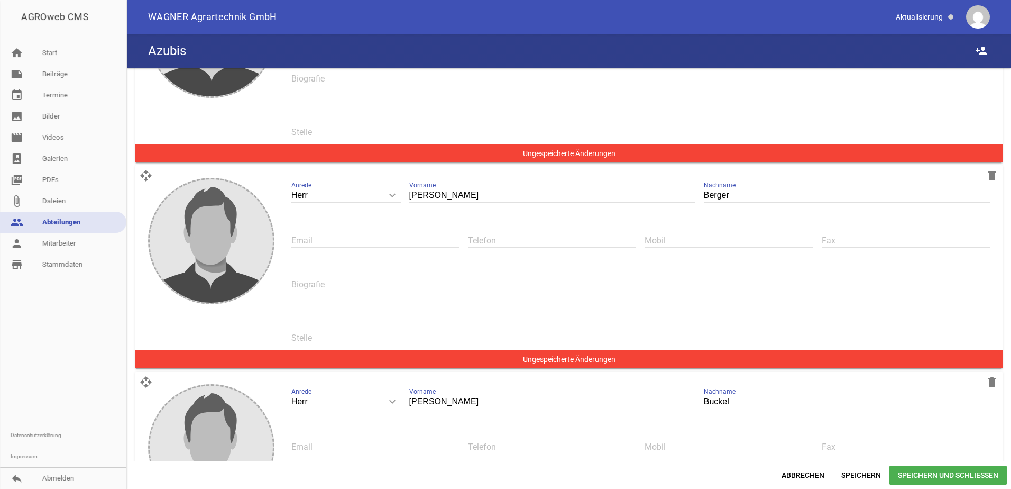
click at [413, 333] on input "text" at bounding box center [463, 338] width 345 height 14
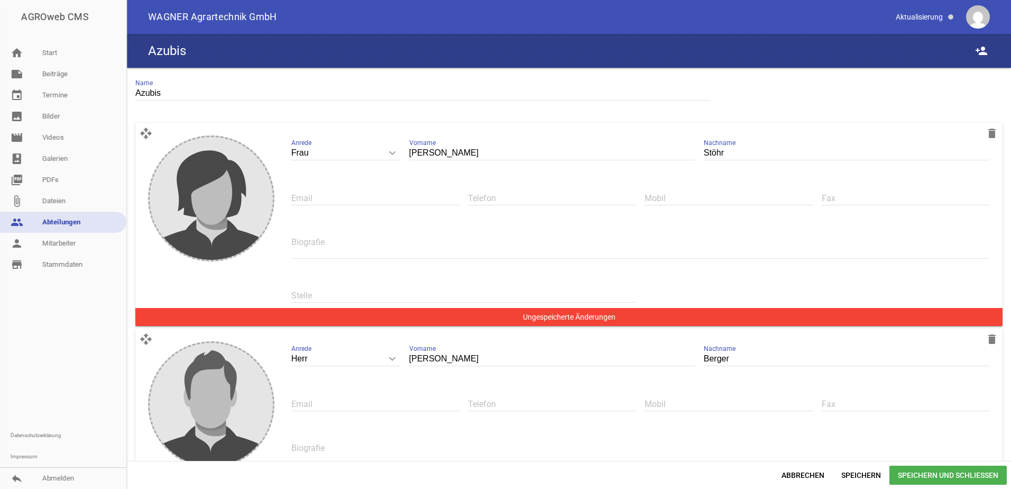
scroll to position [0, 0]
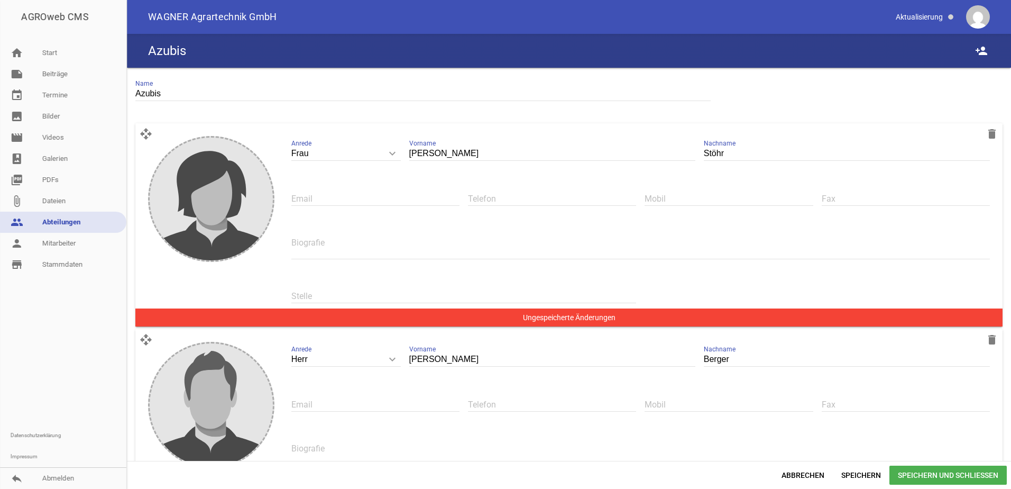
type input "Auszubildender"
click at [414, 295] on input "text" at bounding box center [463, 296] width 345 height 14
type input "Auszubildende"
click at [929, 479] on span "Speichern und Schließen" at bounding box center [948, 474] width 117 height 19
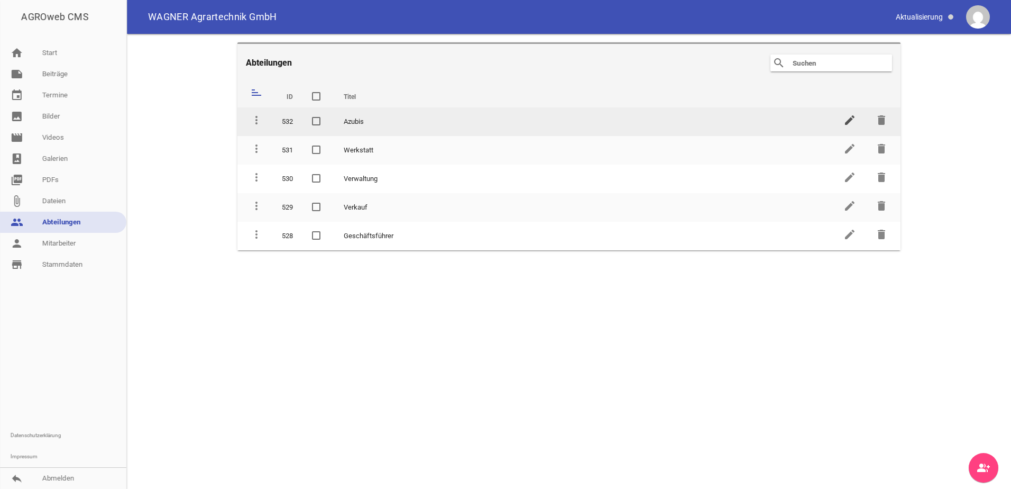
click at [854, 117] on icon "edit" at bounding box center [850, 120] width 13 height 13
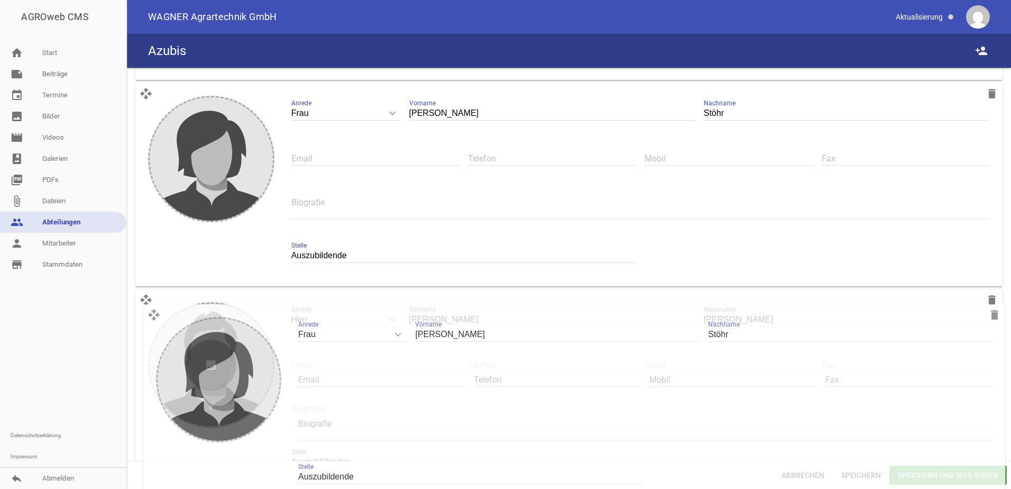
scroll to position [904, 0]
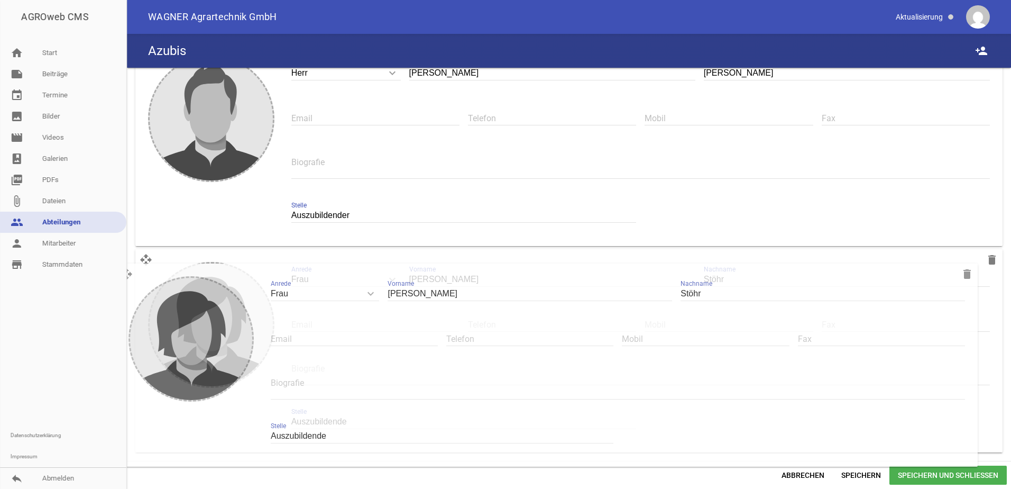
drag, startPoint x: 145, startPoint y: 134, endPoint x: 126, endPoint y: 271, distance: 138.9
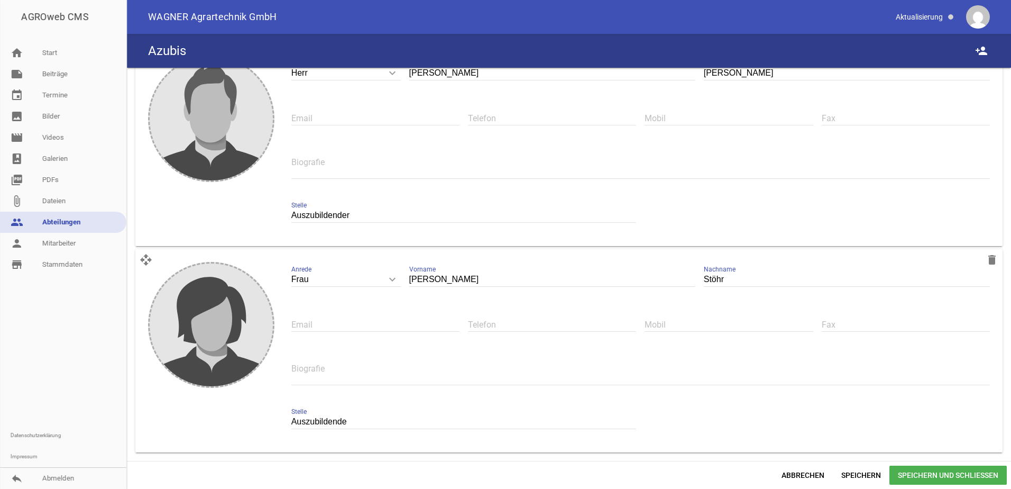
click at [917, 469] on span "Speichern und Schließen" at bounding box center [948, 474] width 117 height 19
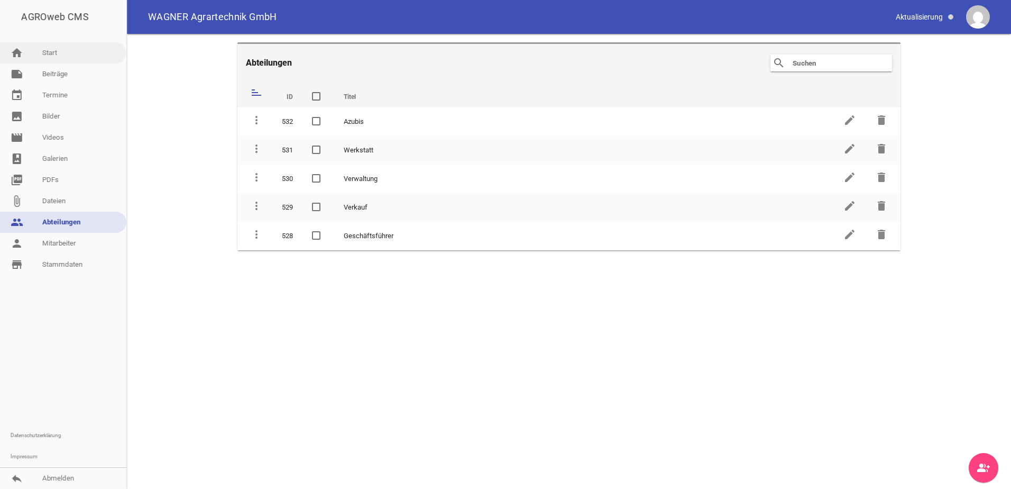
click at [58, 47] on link "home Start" at bounding box center [63, 52] width 126 height 21
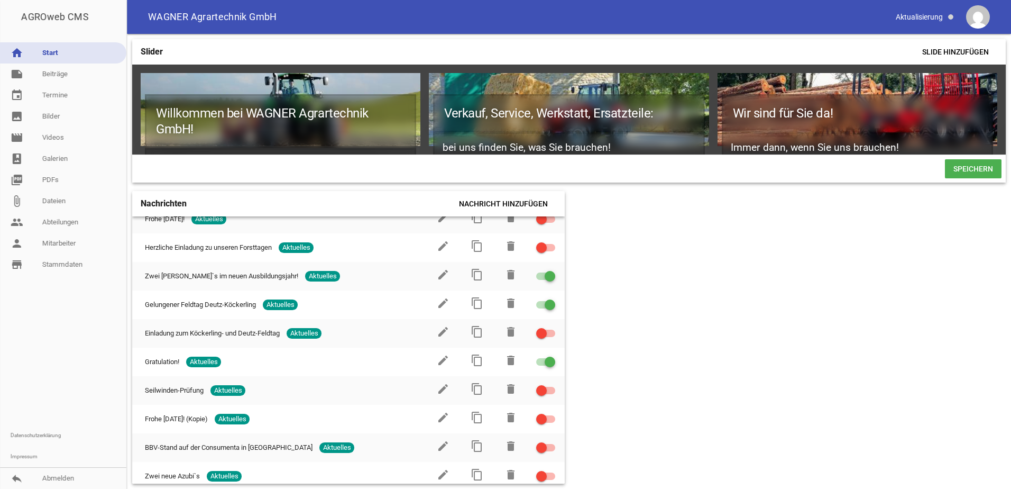
scroll to position [529, 0]
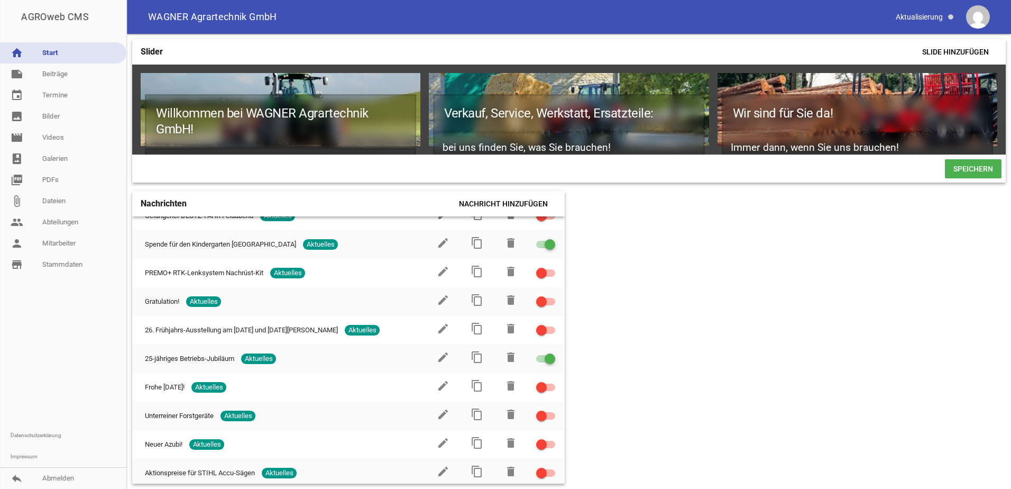
click at [957, 172] on span "Speichern" at bounding box center [973, 168] width 57 height 19
click at [52, 76] on link "note Beiträge" at bounding box center [63, 73] width 126 height 21
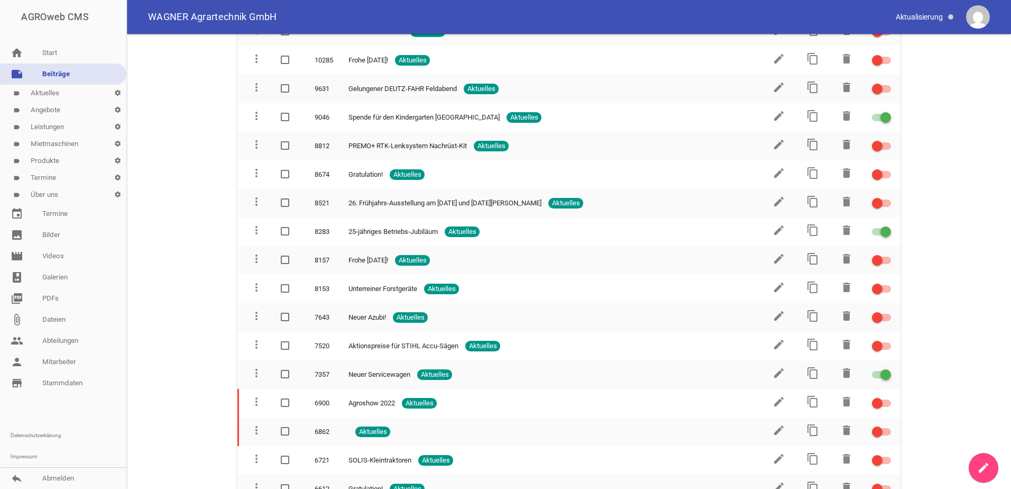
scroll to position [688, 0]
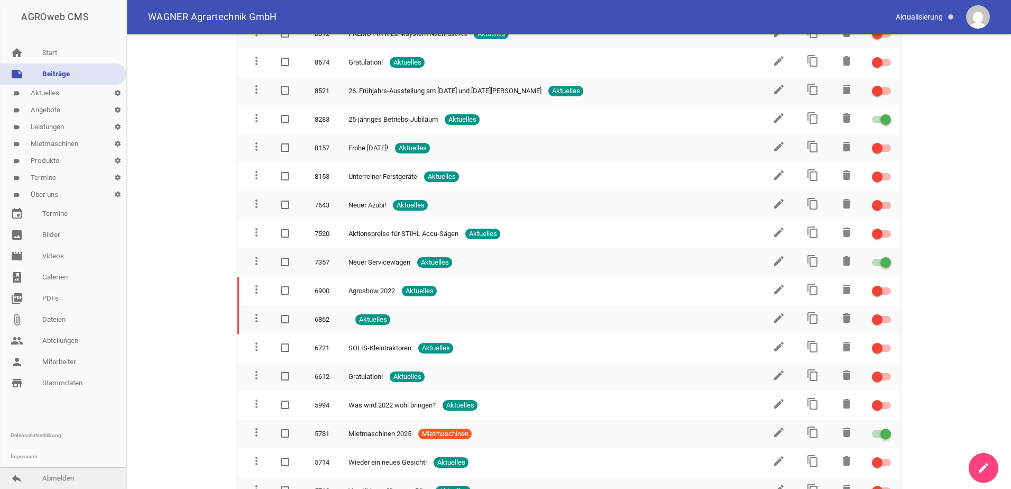
click at [71, 474] on link "reply Abmelden" at bounding box center [63, 478] width 126 height 21
